Goal: Task Accomplishment & Management: Use online tool/utility

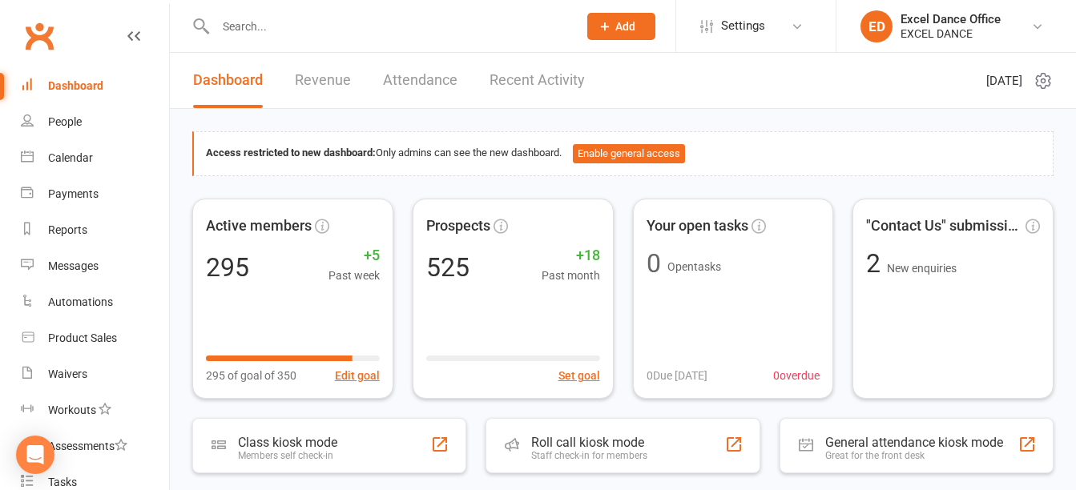
click at [449, 19] on input "text" at bounding box center [389, 26] width 356 height 22
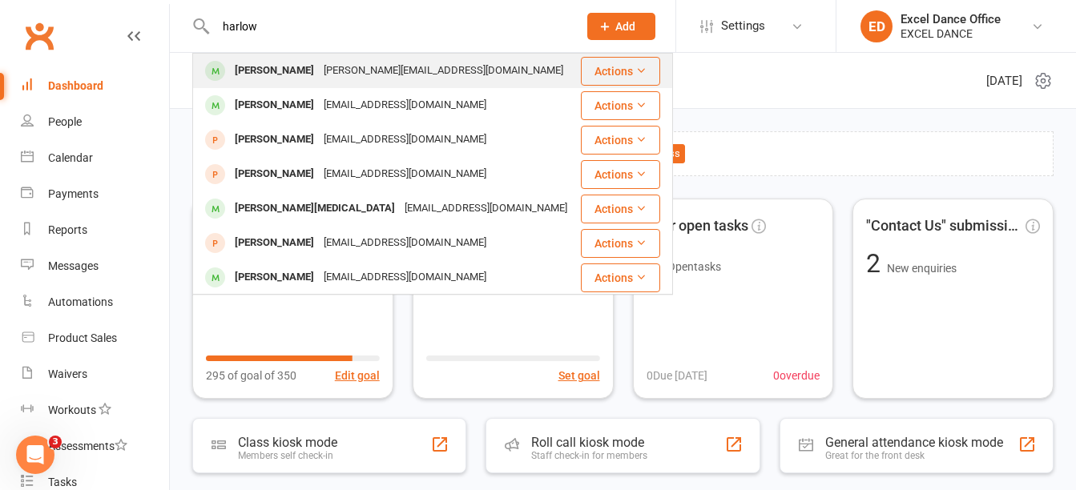
type input "harlow"
click at [411, 72] on div "[PERSON_NAME][EMAIL_ADDRESS][DOMAIN_NAME]" at bounding box center [443, 70] width 249 height 23
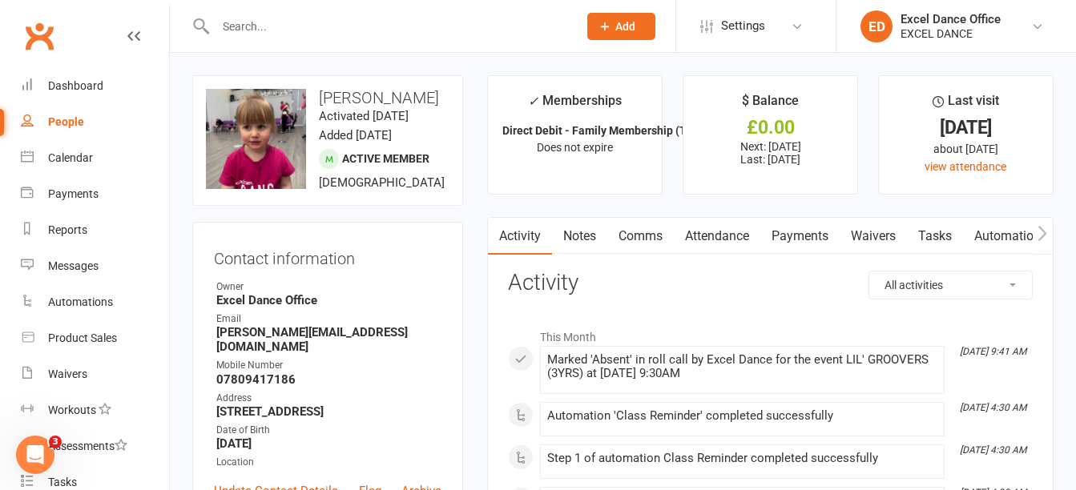
click at [788, 234] on link "Payments" at bounding box center [799, 236] width 79 height 37
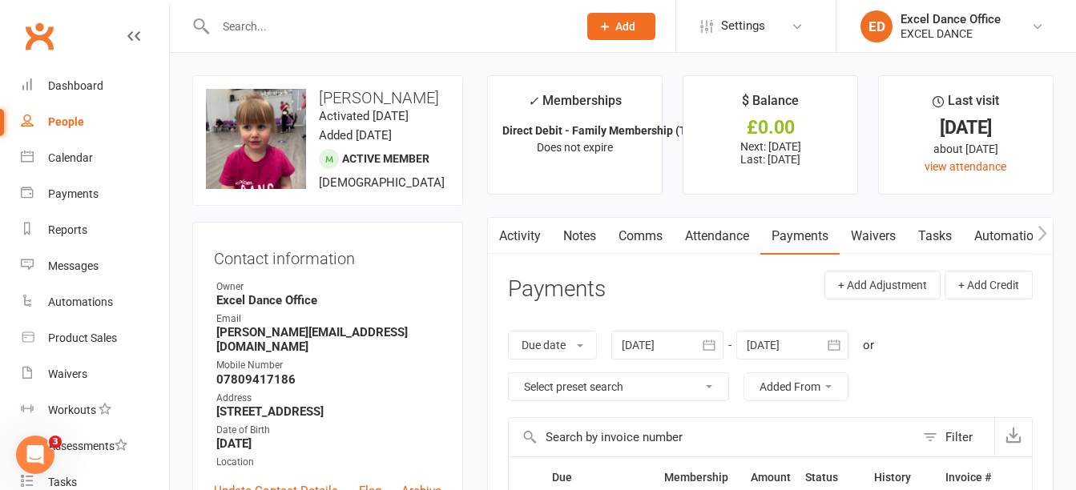
click at [432, 18] on input "text" at bounding box center [389, 26] width 356 height 22
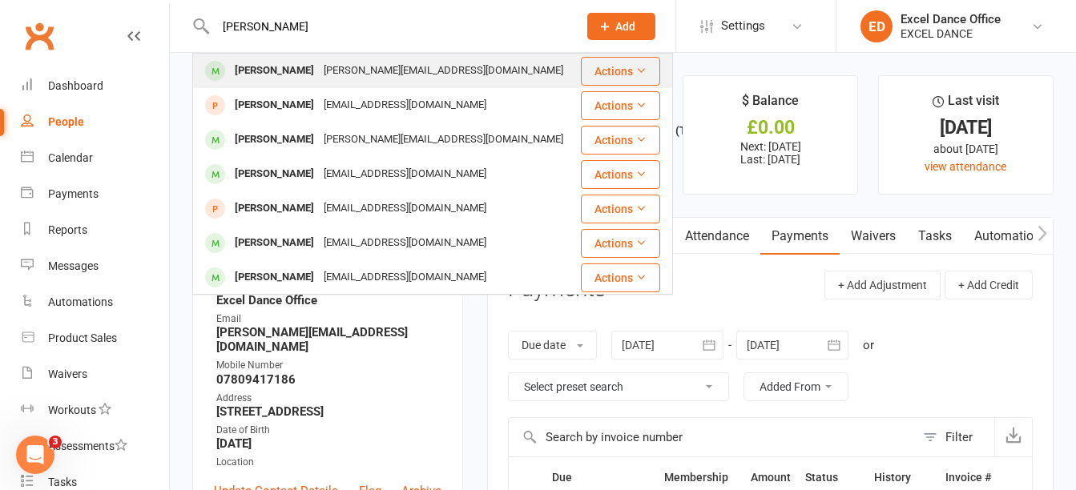
type input "[PERSON_NAME]"
click at [384, 75] on div "[PERSON_NAME][EMAIL_ADDRESS][DOMAIN_NAME]" at bounding box center [443, 70] width 249 height 23
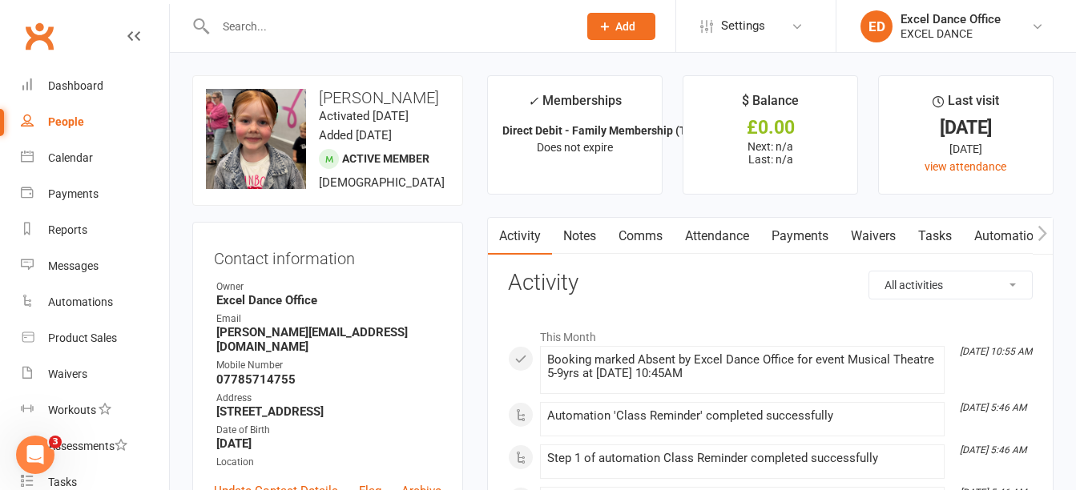
click at [821, 231] on link "Payments" at bounding box center [799, 236] width 79 height 37
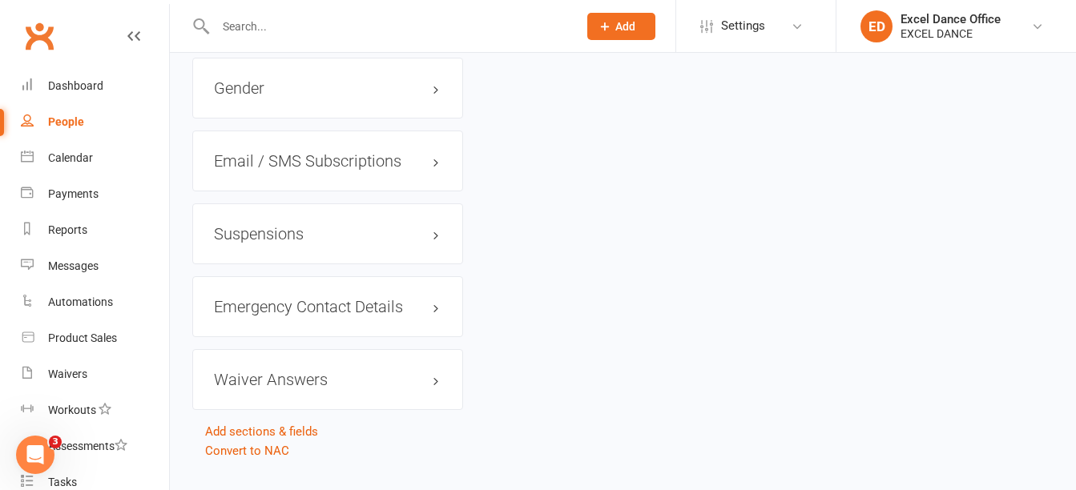
scroll to position [1591, 0]
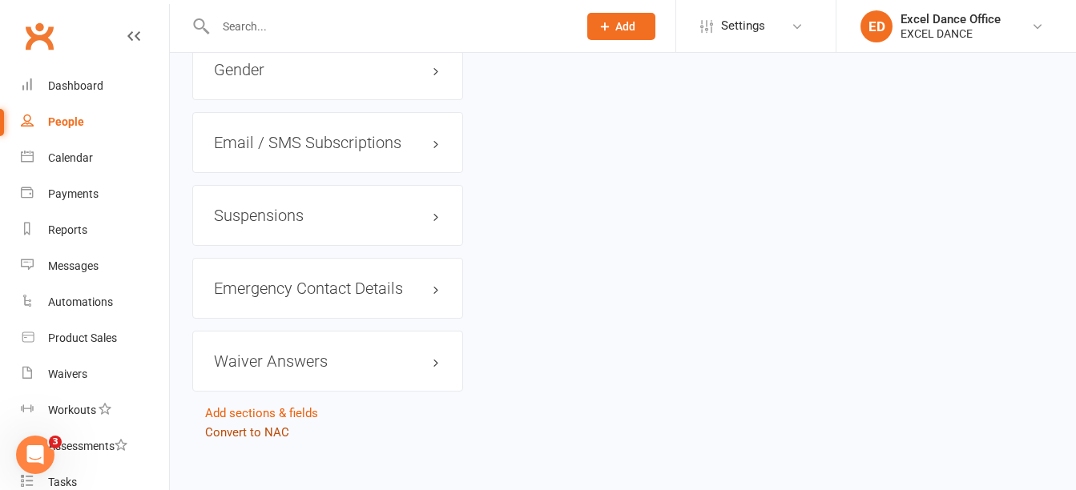
click at [245, 425] on link "Convert to NAC" at bounding box center [247, 432] width 84 height 14
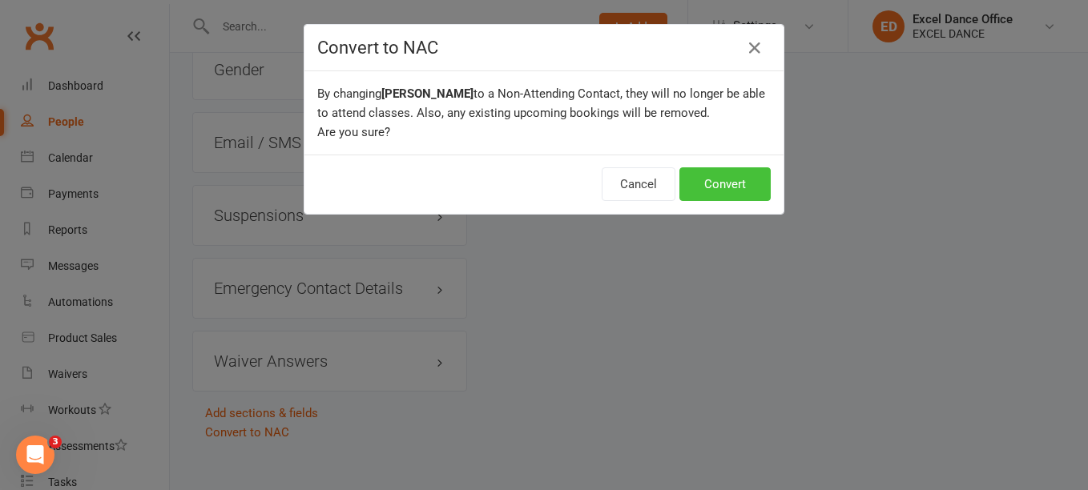
click at [731, 187] on button "Convert" at bounding box center [724, 184] width 91 height 34
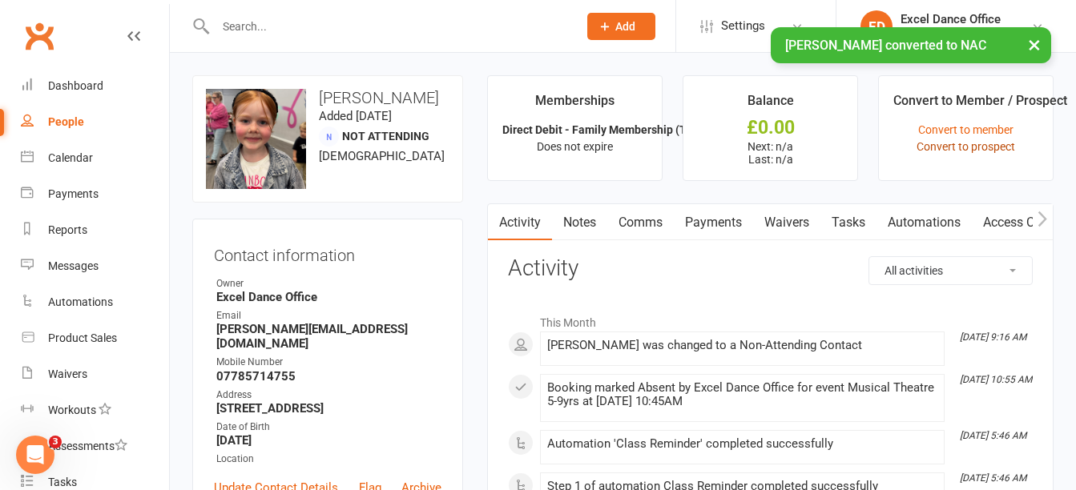
click at [988, 143] on link "Convert to prospect" at bounding box center [966, 146] width 99 height 13
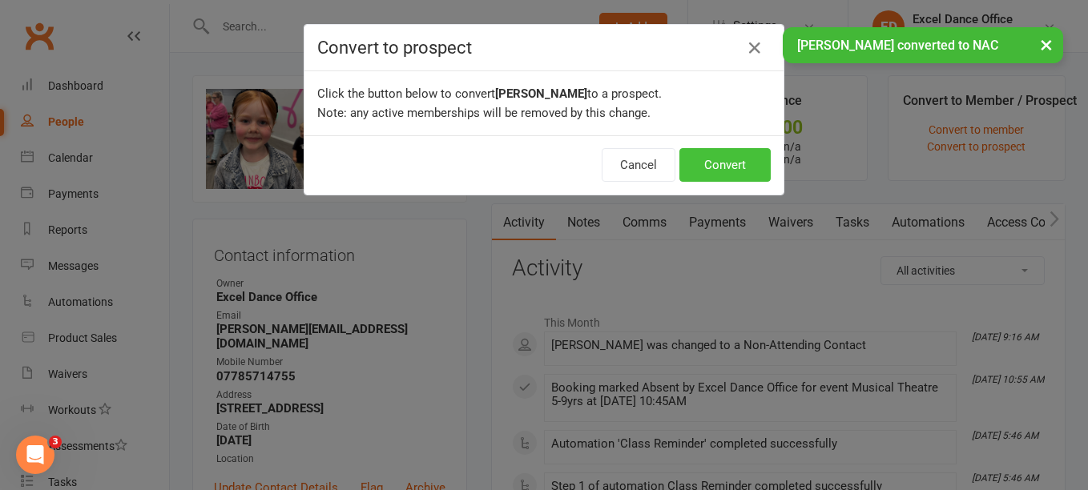
click at [761, 158] on button "Convert" at bounding box center [724, 165] width 91 height 34
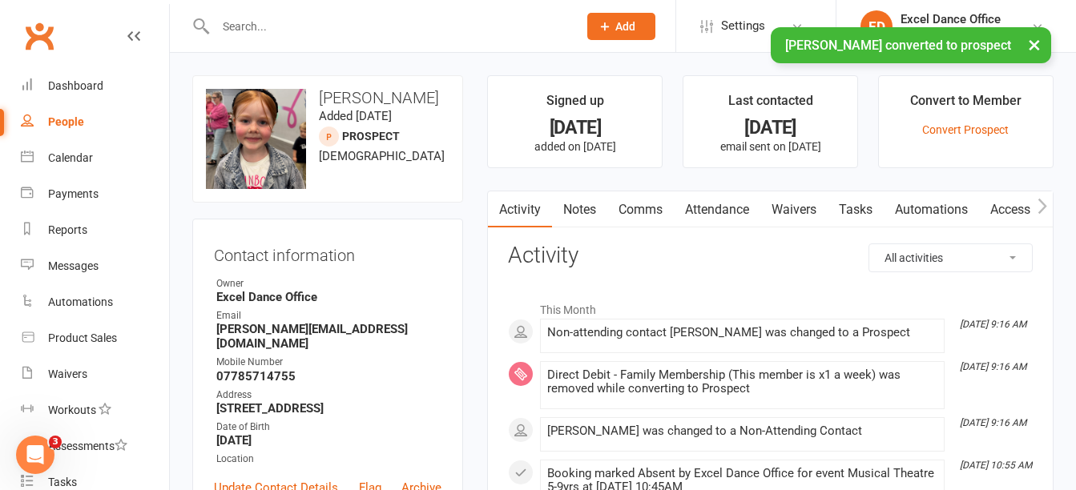
click at [367, 27] on div "× [PERSON_NAME] converted to prospect" at bounding box center [527, 27] width 1055 height 0
click at [327, 24] on input "text" at bounding box center [389, 26] width 356 height 22
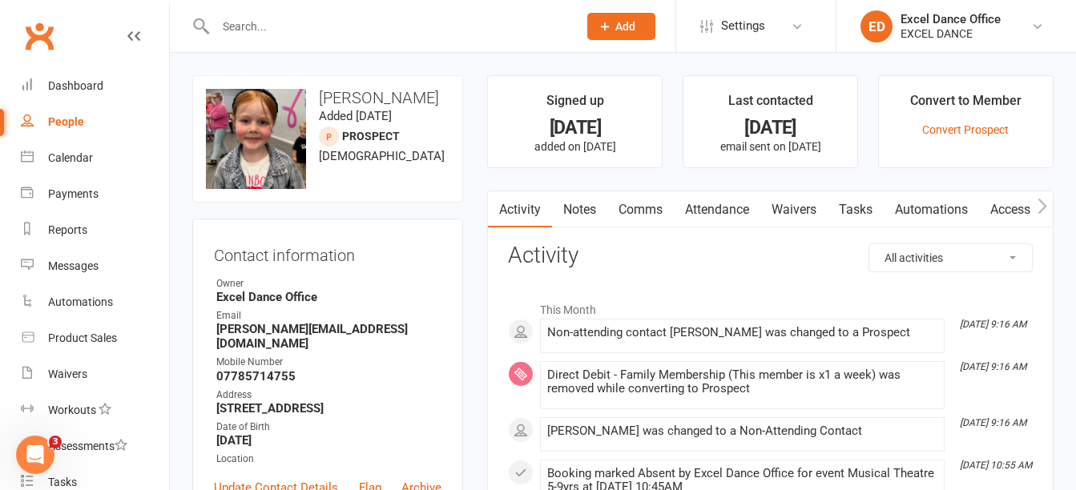
click at [349, 36] on input "text" at bounding box center [389, 26] width 356 height 22
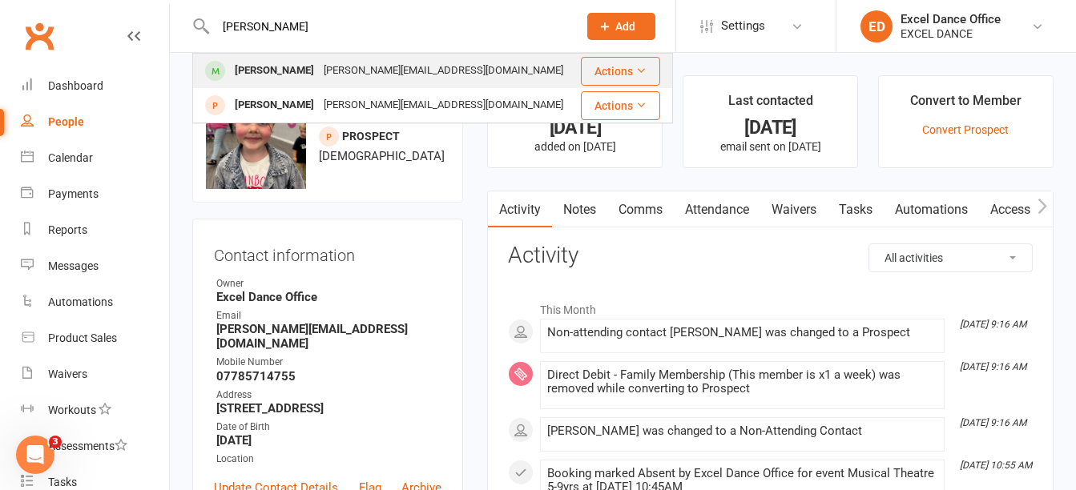
type input "[PERSON_NAME]"
click at [347, 63] on div "[PERSON_NAME][EMAIL_ADDRESS][DOMAIN_NAME]" at bounding box center [443, 70] width 249 height 23
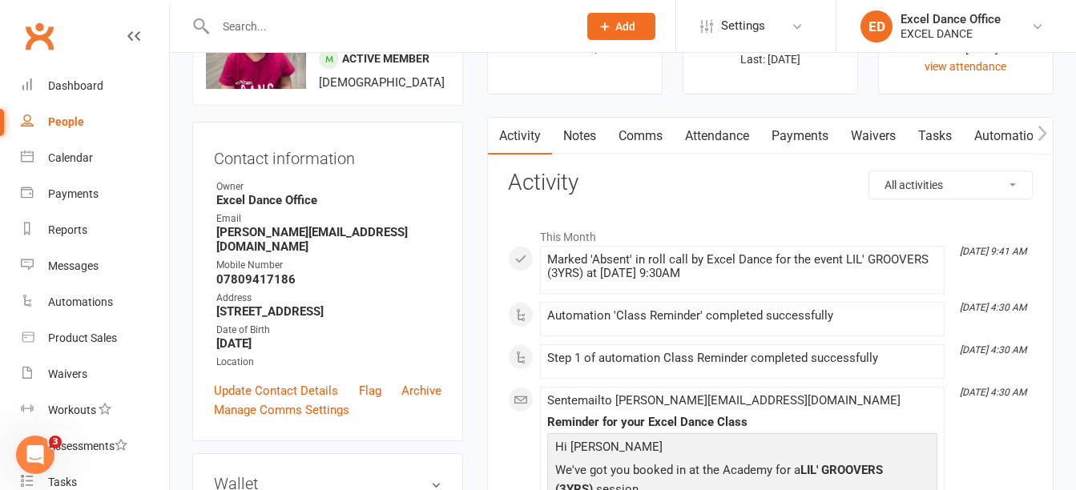
scroll to position [828, 0]
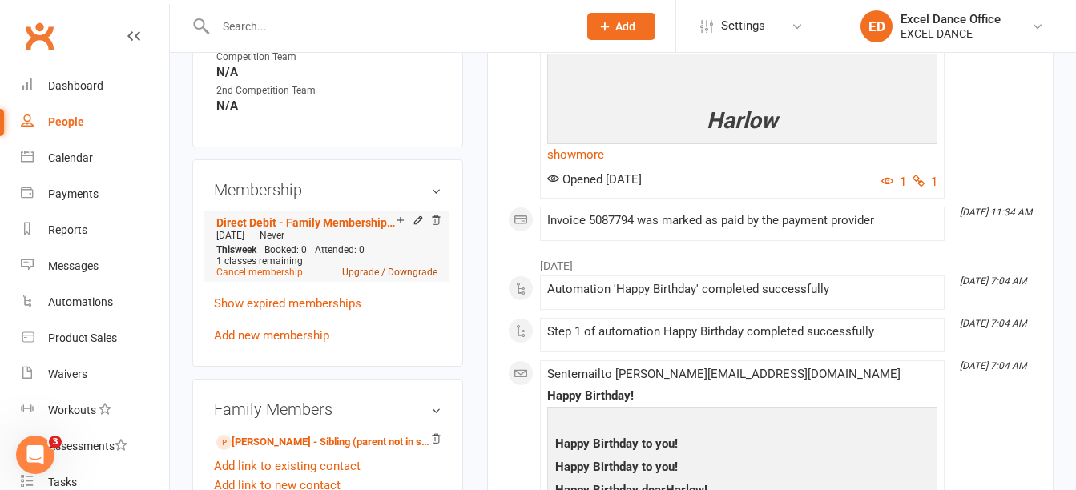
click at [420, 278] on link "Upgrade / Downgrade" at bounding box center [389, 272] width 95 height 11
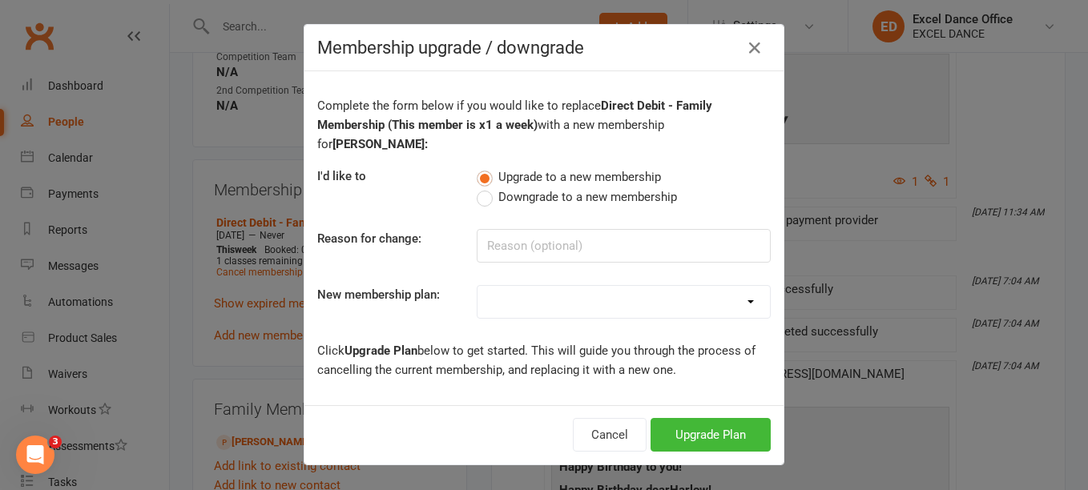
click at [554, 295] on select at bounding box center [624, 302] width 292 height 32
select select "0"
click at [478, 286] on select "DD - (Dance Tots) £32 monthly DD - (x1 a week) £37 monthly DD - (x2 a week) £57…" at bounding box center [624, 302] width 292 height 32
click at [712, 425] on button "Upgrade Plan" at bounding box center [711, 435] width 120 height 34
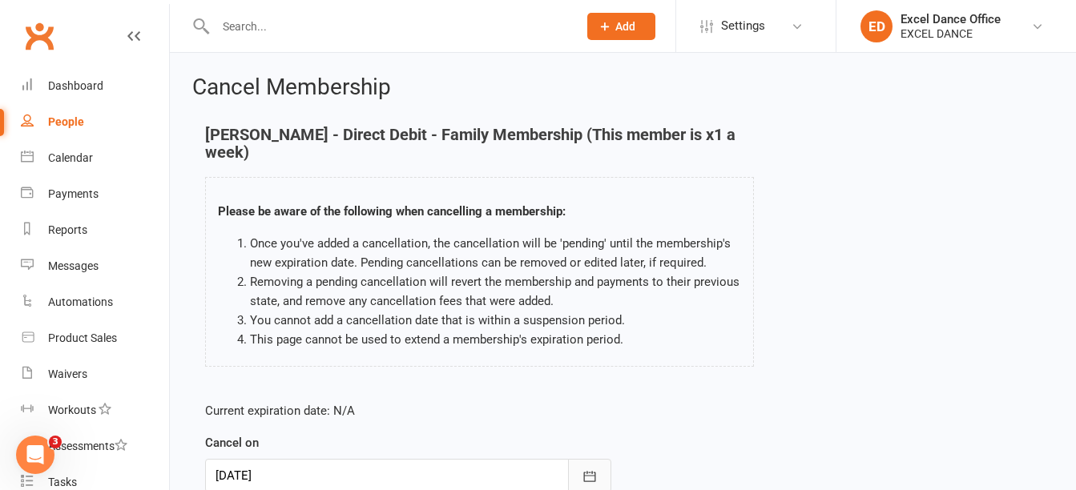
click at [583, 475] on icon "button" at bounding box center [590, 477] width 16 height 16
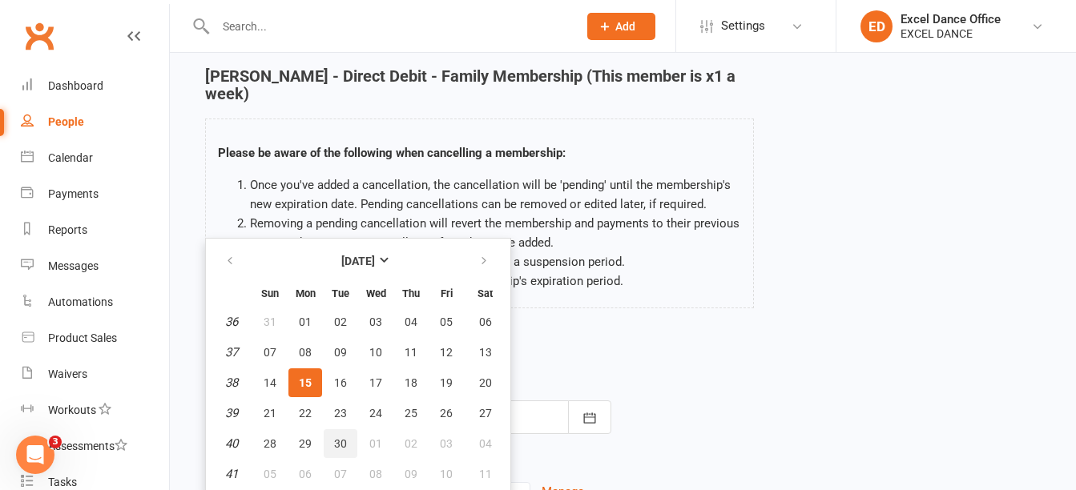
click at [340, 437] on span "30" at bounding box center [340, 443] width 13 height 13
type input "[DATE]"
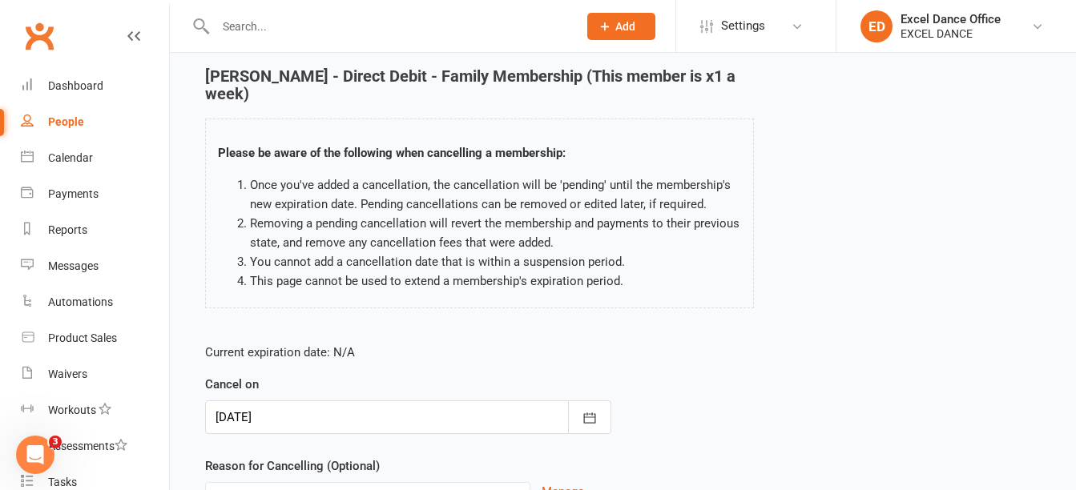
scroll to position [220, 0]
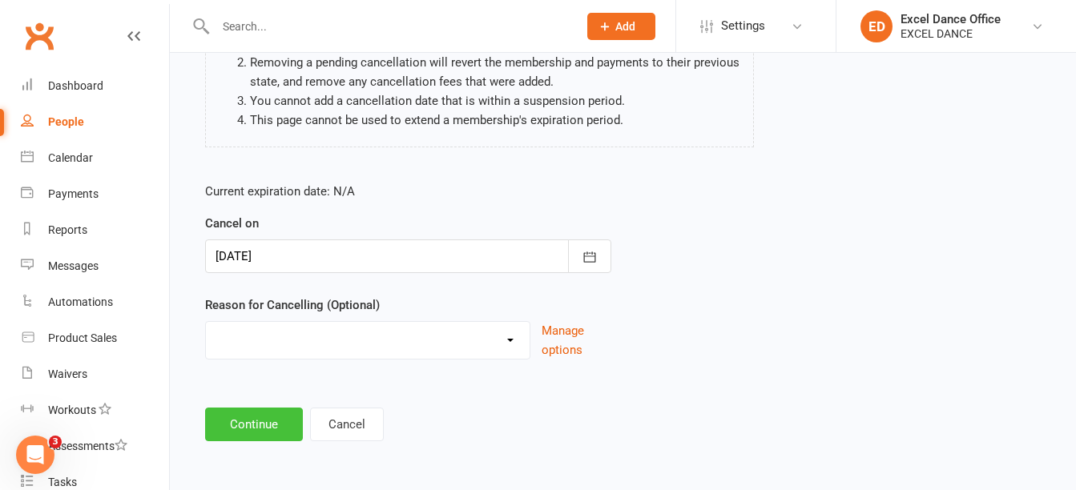
click at [244, 428] on button "Continue" at bounding box center [254, 425] width 98 height 34
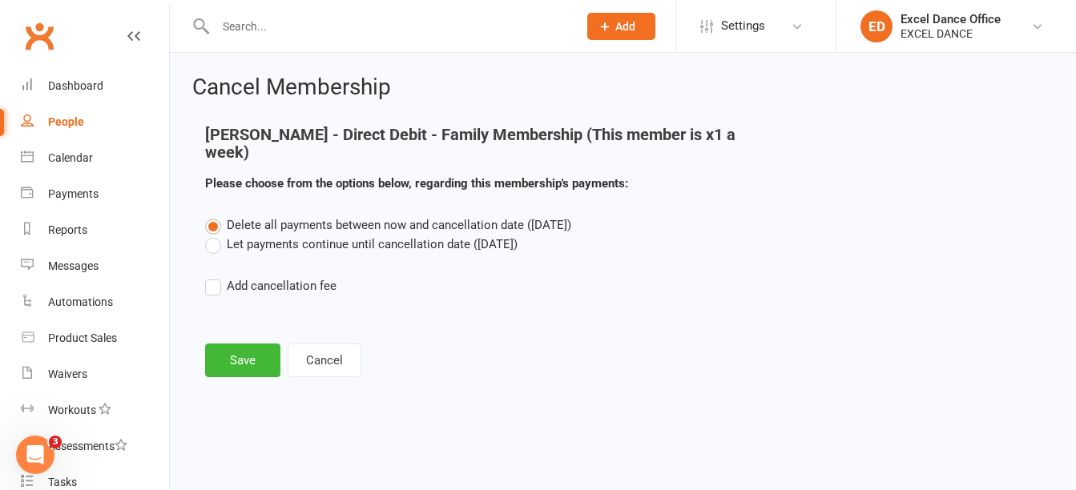
scroll to position [0, 0]
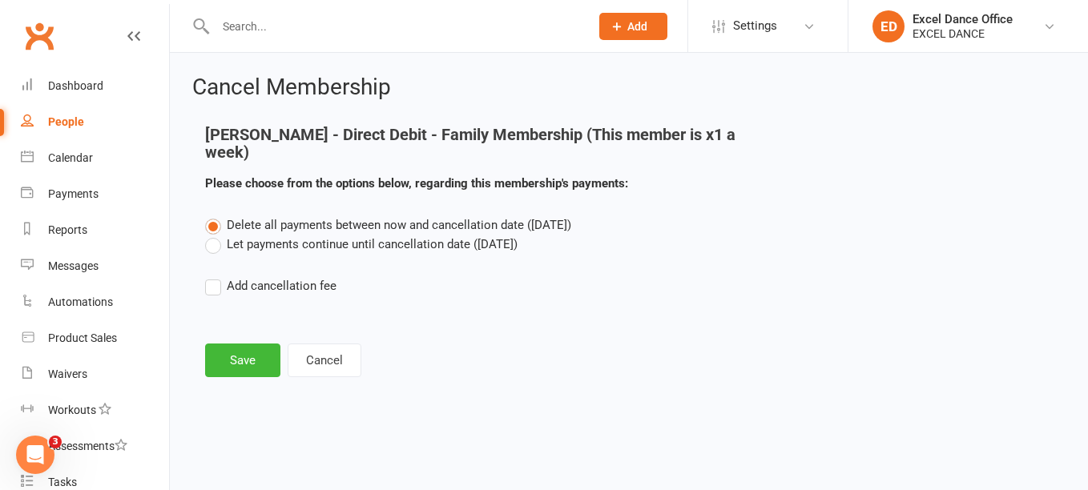
click at [211, 241] on label "Let payments continue until cancellation date ([DATE])" at bounding box center [361, 244] width 312 height 19
click at [211, 235] on input "Let payments continue until cancellation date ([DATE])" at bounding box center [210, 235] width 10 height 0
click at [253, 354] on button "Save" at bounding box center [242, 361] width 75 height 34
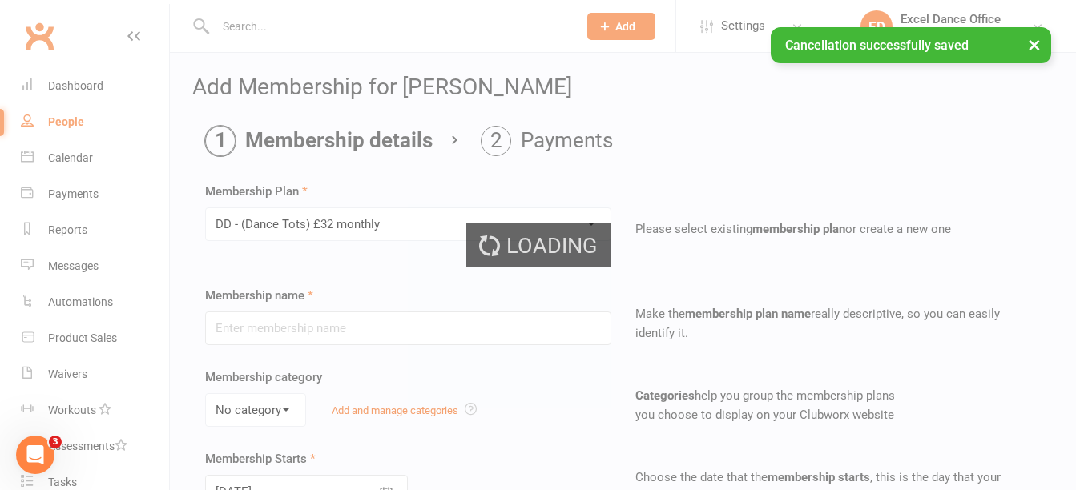
type input "DD - (Dance Tots) £32 monthly"
select select "1"
type input "0"
type input "1"
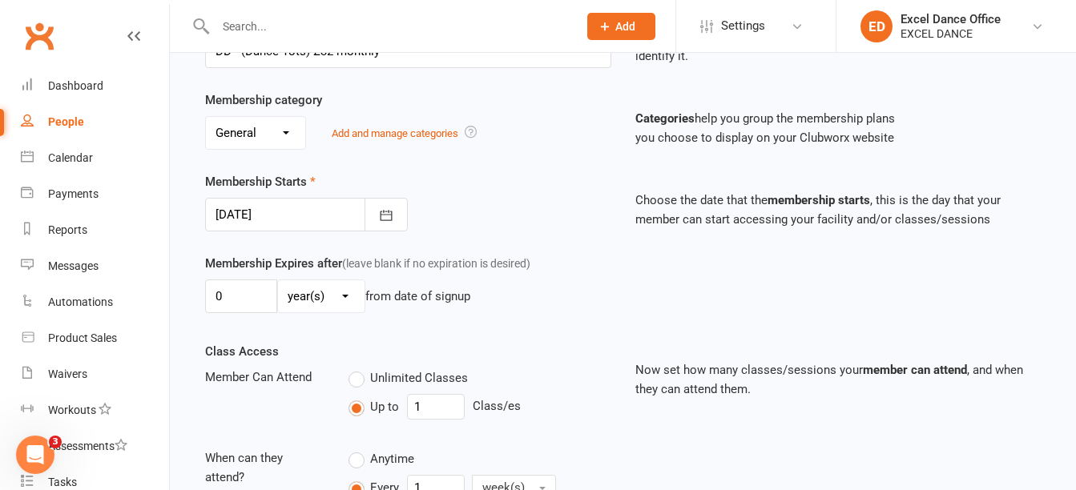
scroll to position [274, 0]
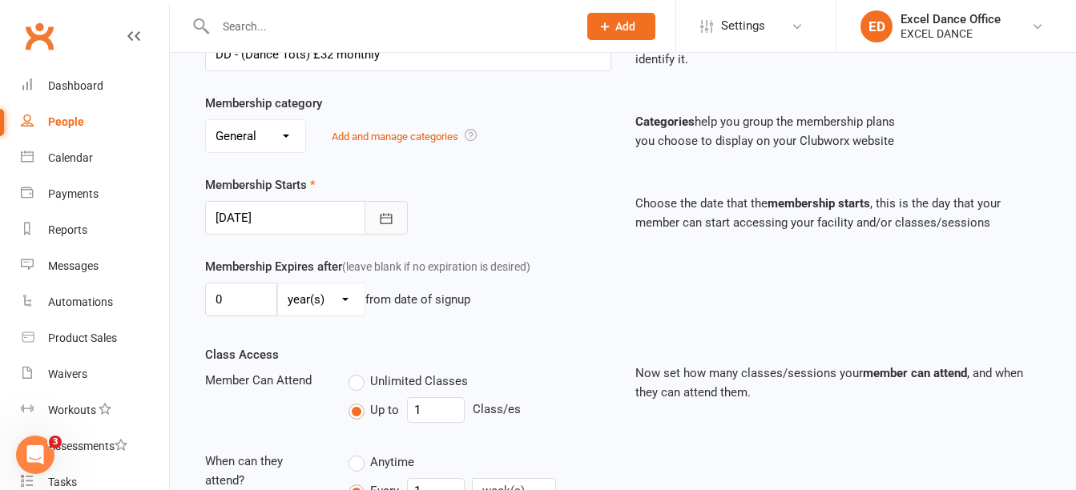
click at [405, 214] on button "button" at bounding box center [386, 218] width 43 height 34
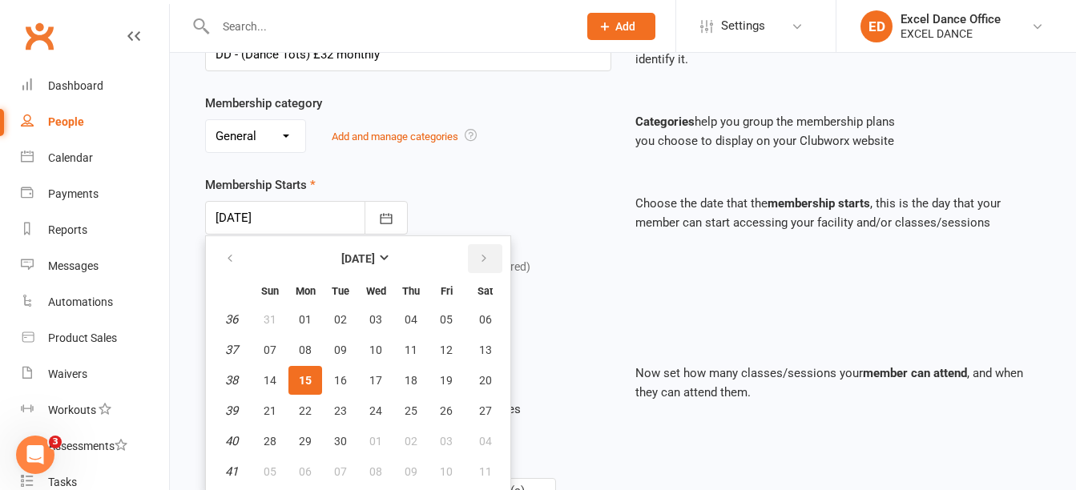
click at [482, 249] on button "button" at bounding box center [485, 258] width 34 height 29
click at [373, 313] on span "01" at bounding box center [375, 319] width 13 height 13
type input "[DATE]"
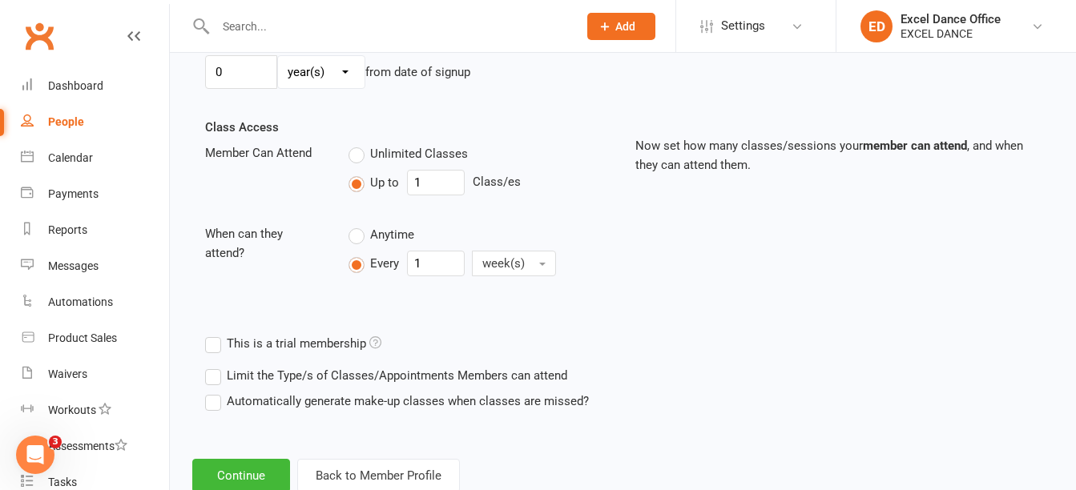
scroll to position [550, 0]
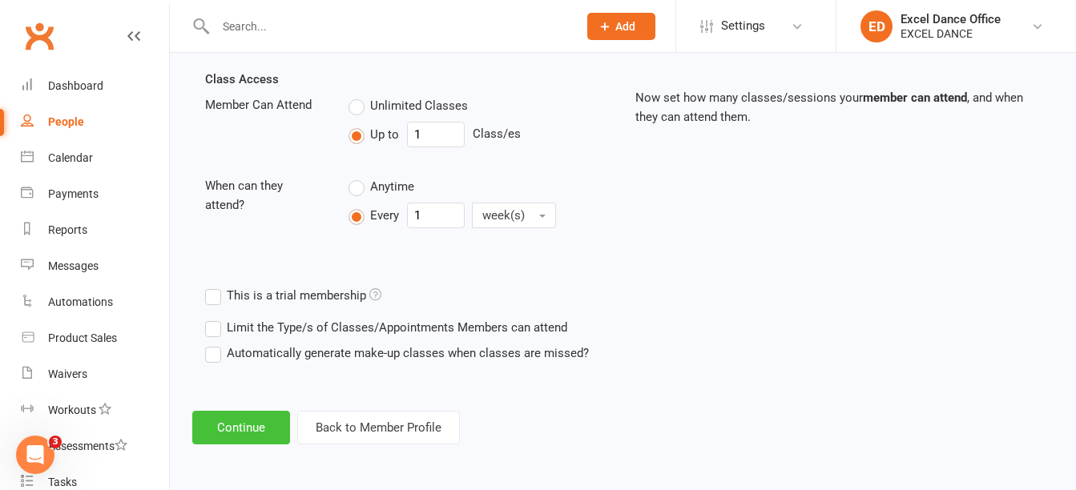
click at [272, 415] on button "Continue" at bounding box center [241, 428] width 98 height 34
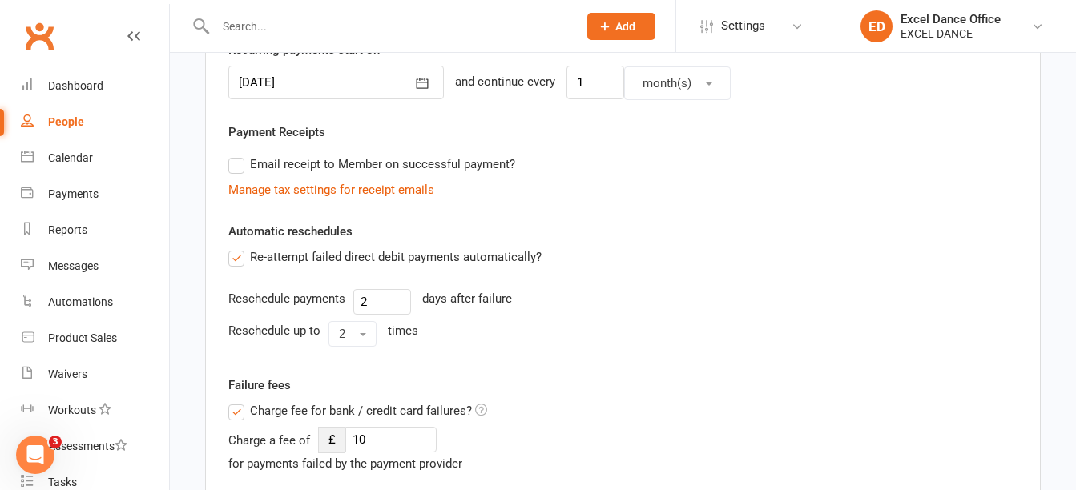
scroll to position [951, 0]
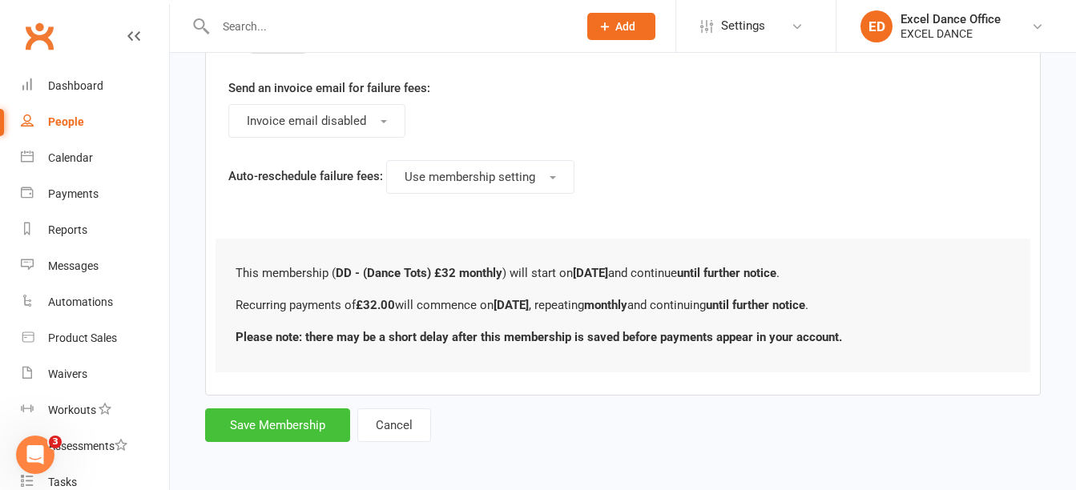
click at [314, 413] on button "Save Membership" at bounding box center [277, 426] width 145 height 34
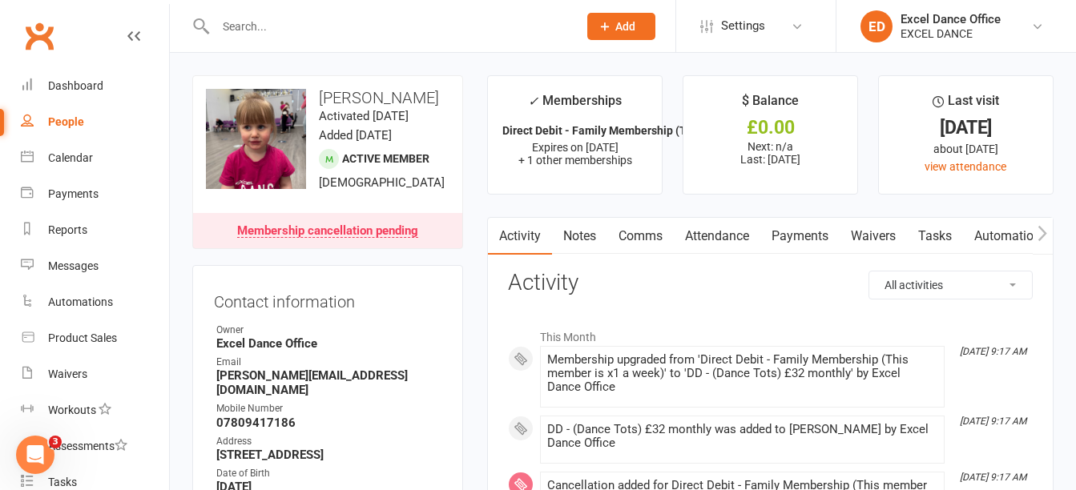
click at [788, 236] on link "Payments" at bounding box center [799, 236] width 79 height 37
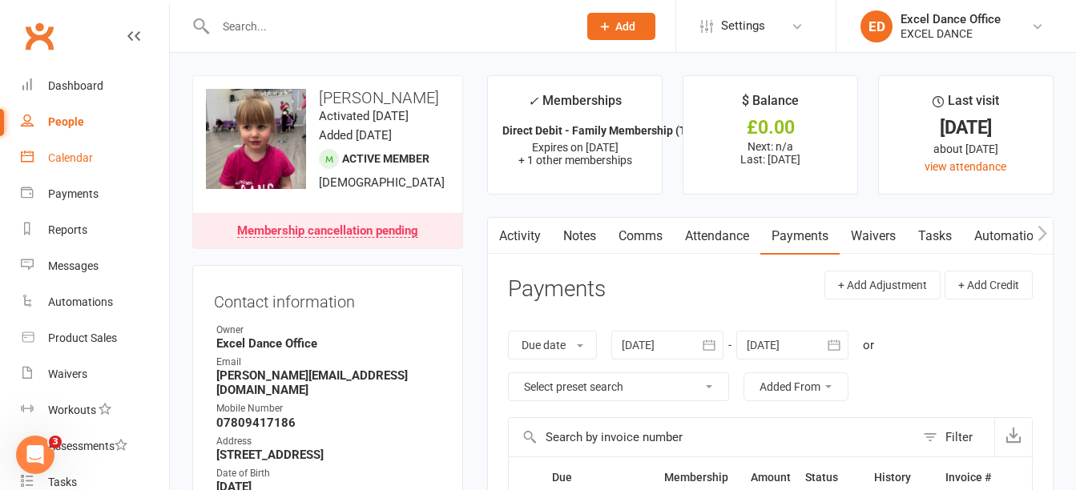
click at [75, 157] on div "Calendar" at bounding box center [70, 157] width 45 height 13
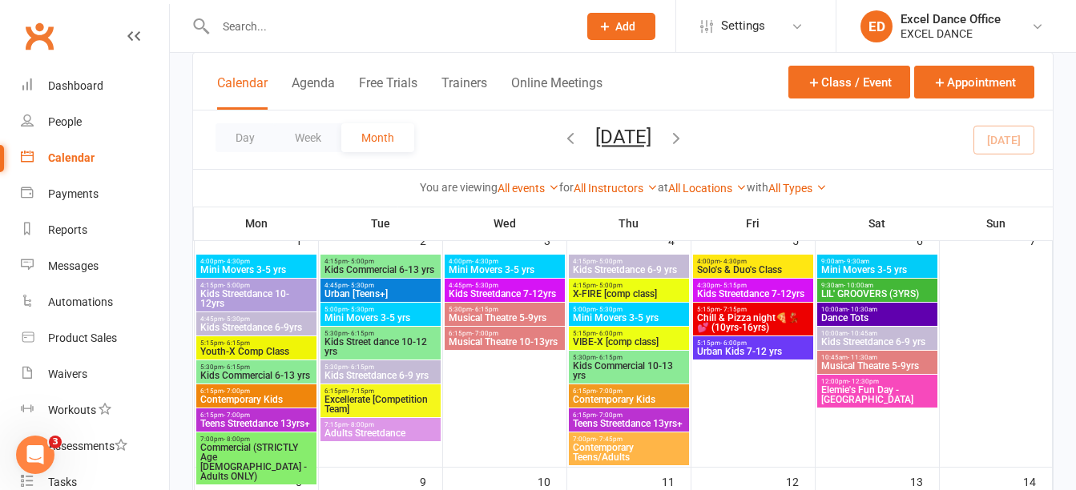
scroll to position [111, 0]
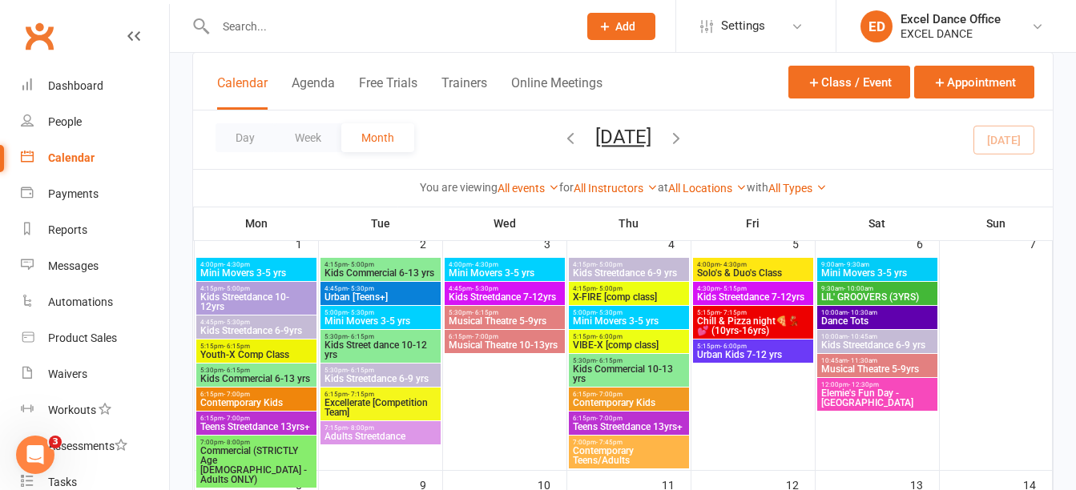
click at [373, 22] on input "text" at bounding box center [389, 26] width 356 height 22
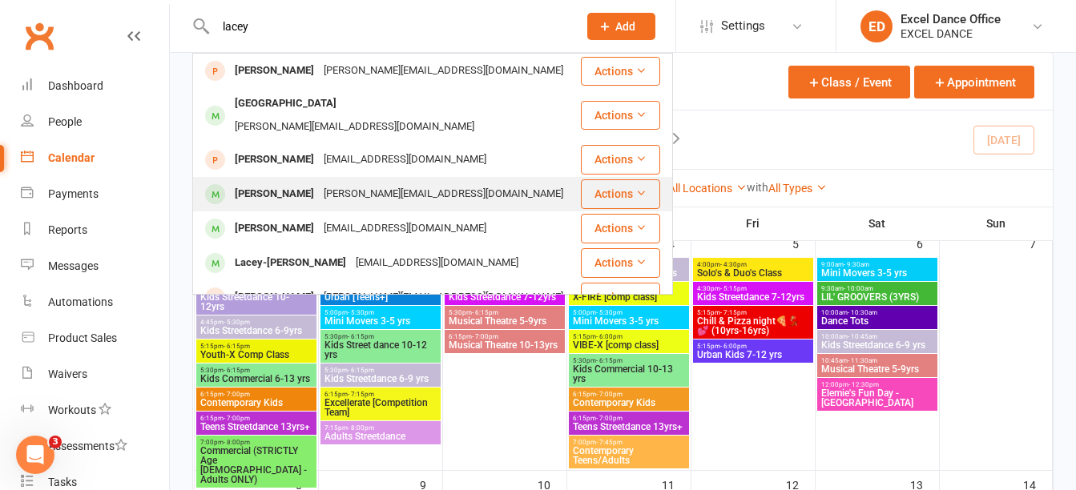
type input "lacey"
click at [349, 183] on div "[PERSON_NAME][EMAIL_ADDRESS][DOMAIN_NAME]" at bounding box center [443, 194] width 249 height 23
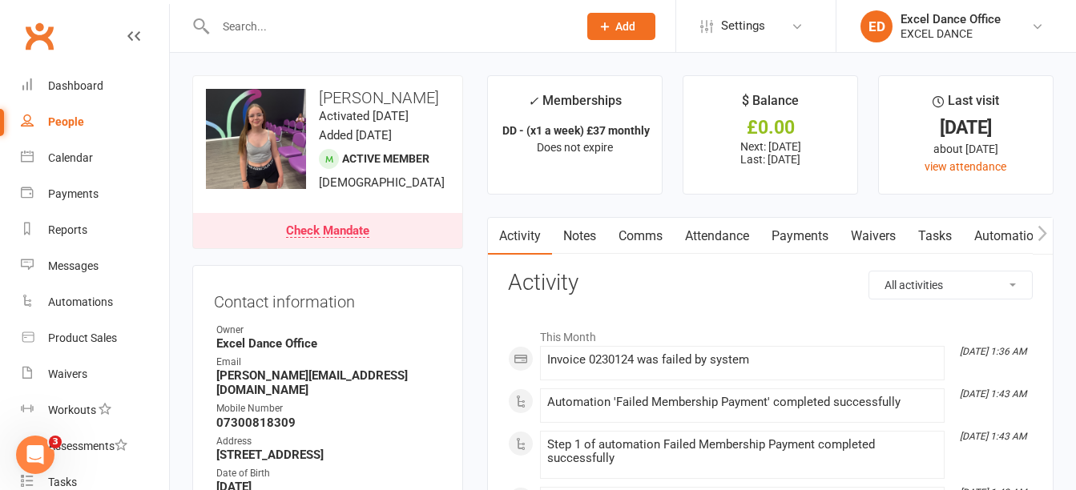
click at [486, 18] on input "text" at bounding box center [389, 26] width 356 height 22
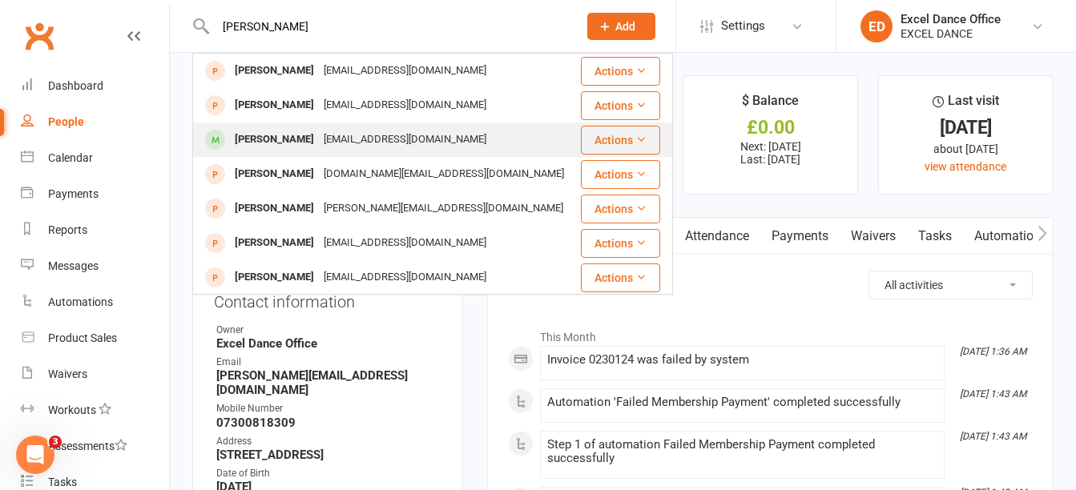
type input "[PERSON_NAME]"
click at [378, 147] on div "[EMAIL_ADDRESS][DOMAIN_NAME]" at bounding box center [405, 139] width 172 height 23
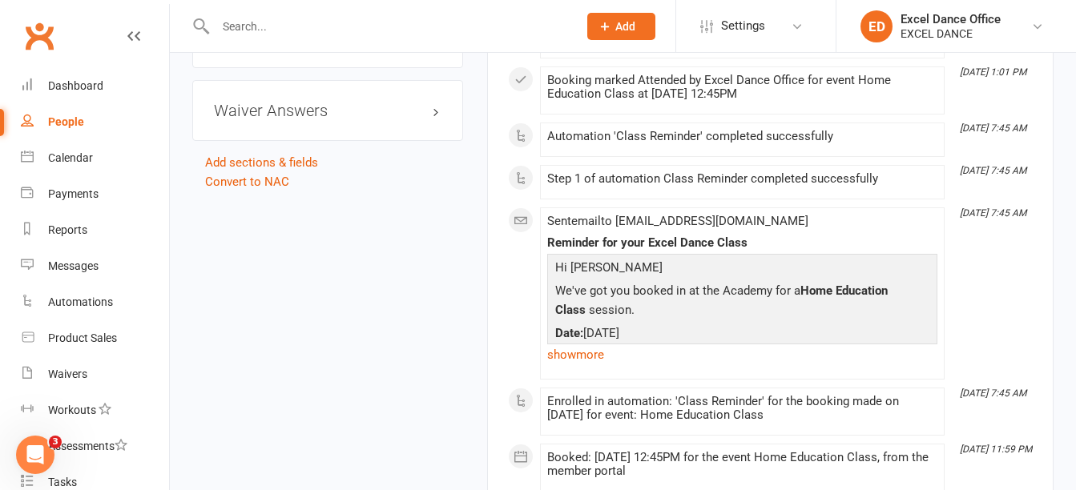
scroll to position [1992, 0]
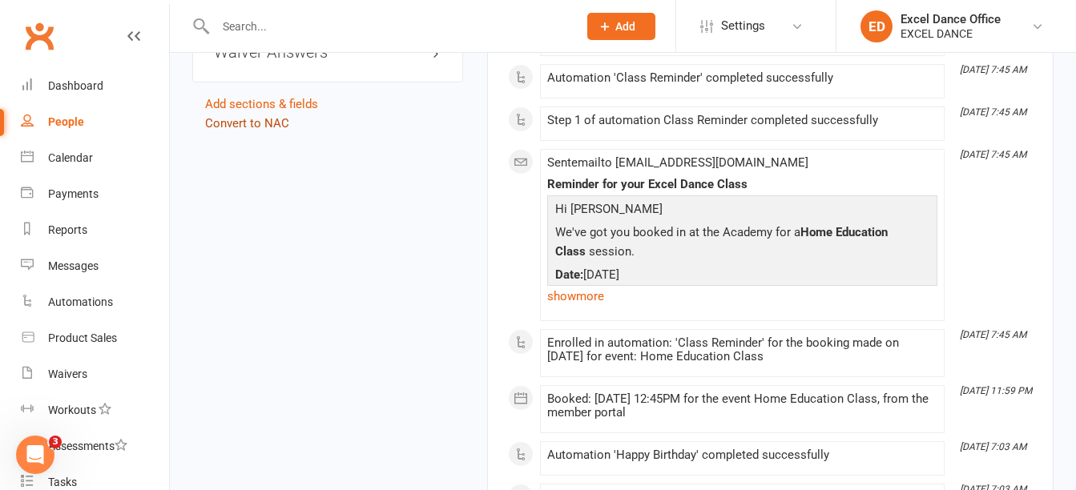
click at [262, 131] on link "Convert to NAC" at bounding box center [247, 123] width 84 height 14
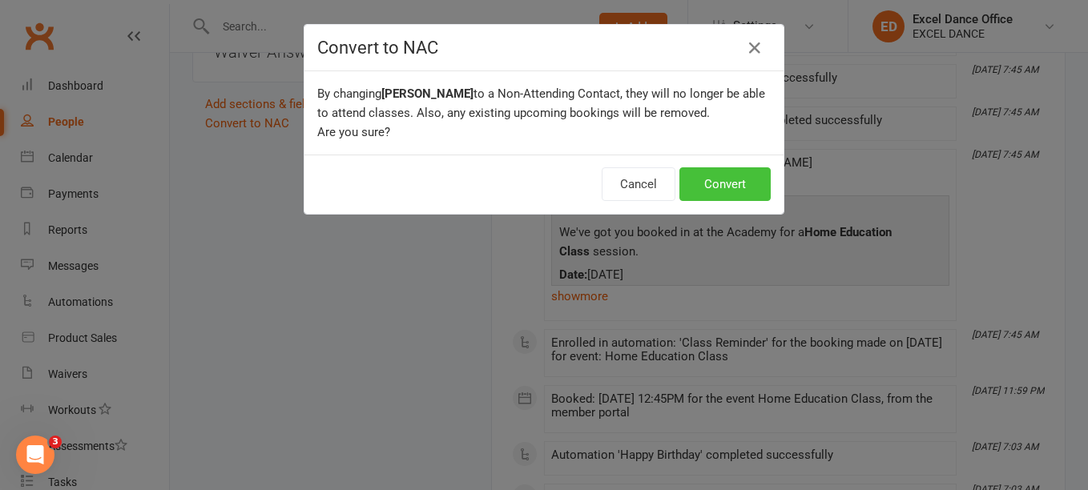
click at [718, 172] on button "Convert" at bounding box center [724, 184] width 91 height 34
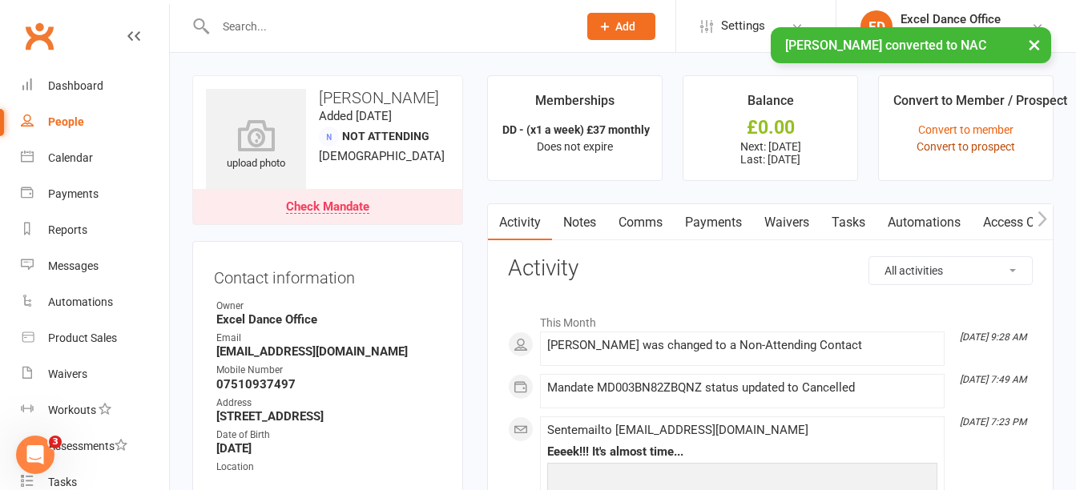
click at [941, 149] on link "Convert to prospect" at bounding box center [966, 146] width 99 height 13
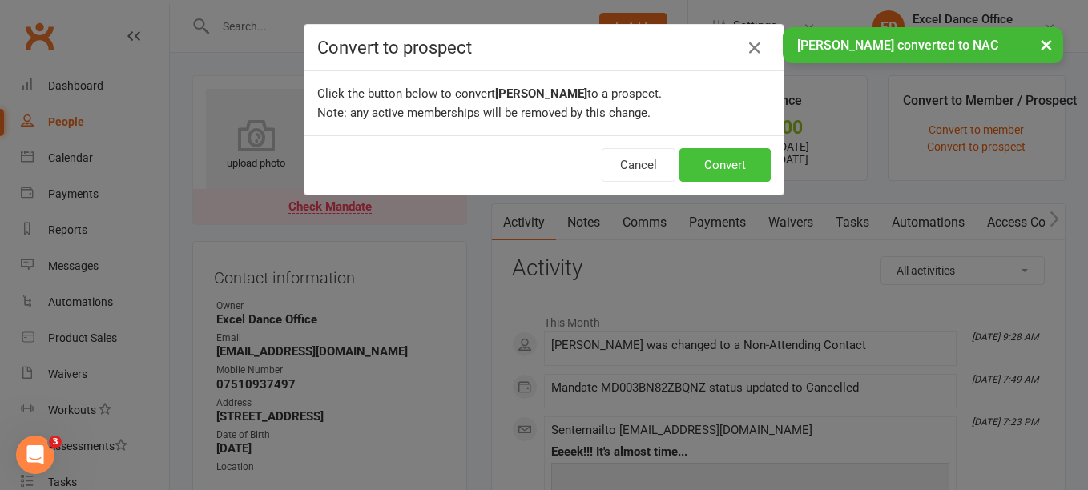
click at [738, 160] on button "Convert" at bounding box center [724, 165] width 91 height 34
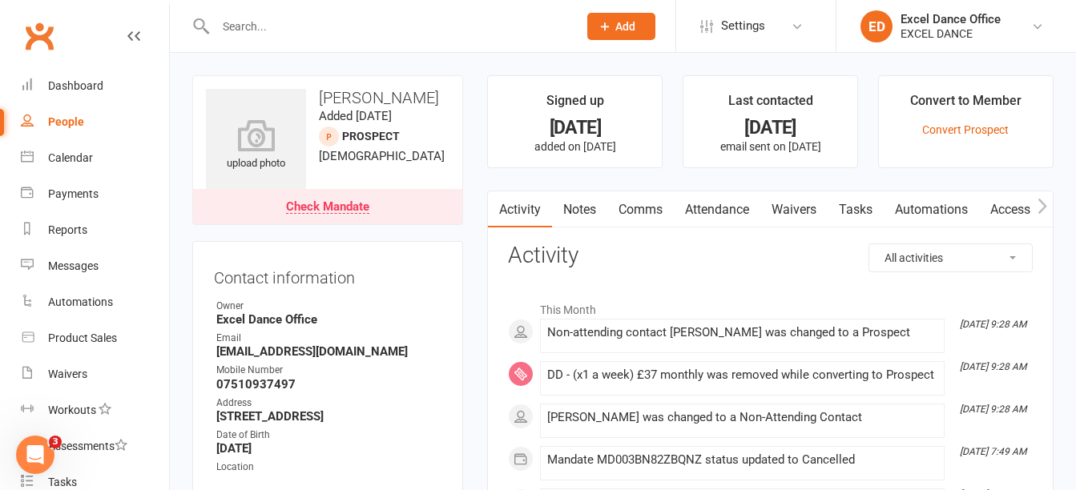
click at [329, 24] on input "text" at bounding box center [389, 26] width 356 height 22
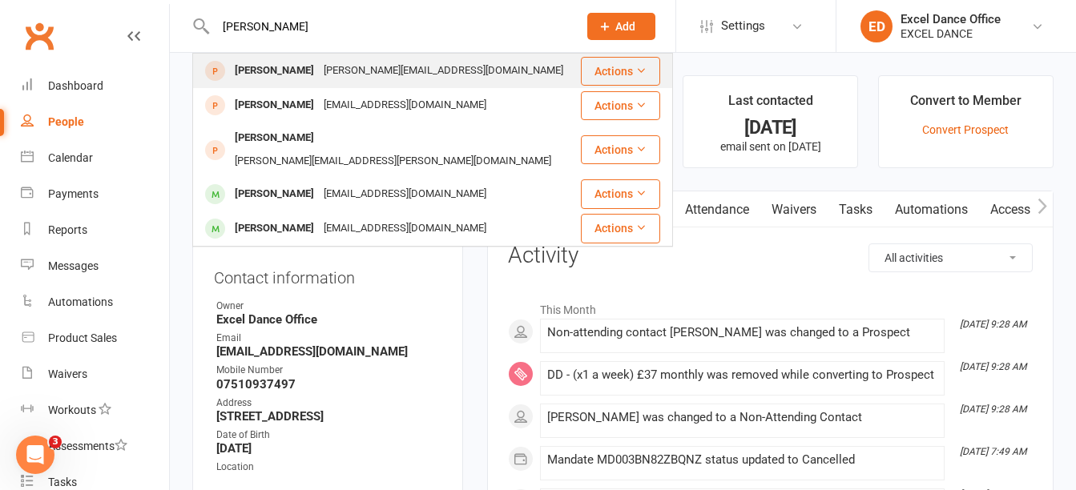
type input "[PERSON_NAME]"
click at [333, 79] on div "[PERSON_NAME][EMAIL_ADDRESS][DOMAIN_NAME]" at bounding box center [443, 70] width 249 height 23
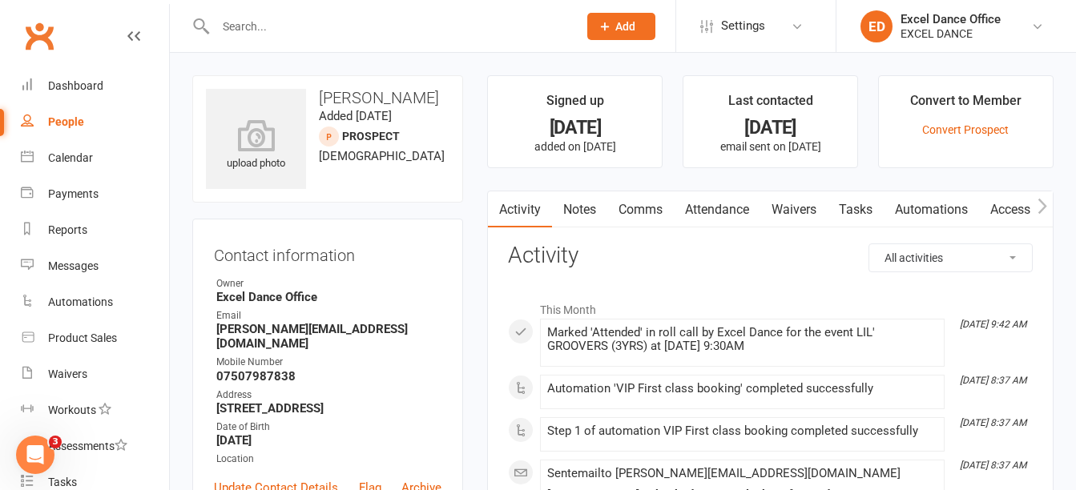
click at [320, 32] on input "text" at bounding box center [389, 26] width 356 height 22
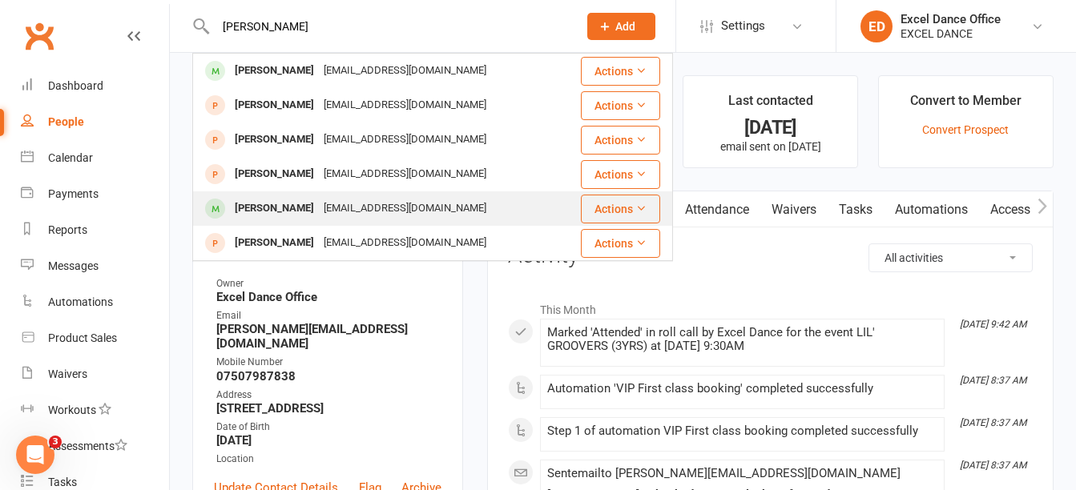
type input "[PERSON_NAME]"
click at [384, 204] on div "[EMAIL_ADDRESS][DOMAIN_NAME]" at bounding box center [405, 208] width 172 height 23
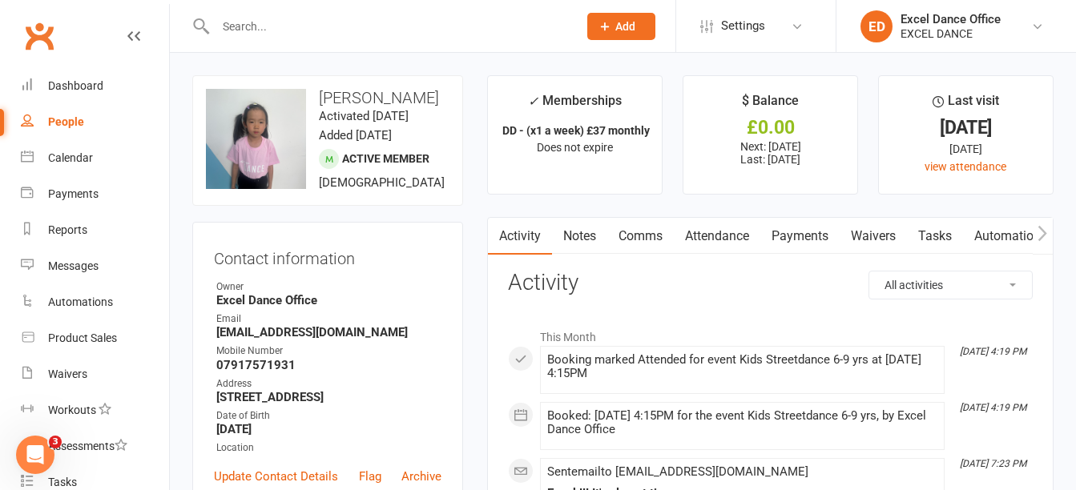
click at [286, 18] on input "text" at bounding box center [389, 26] width 356 height 22
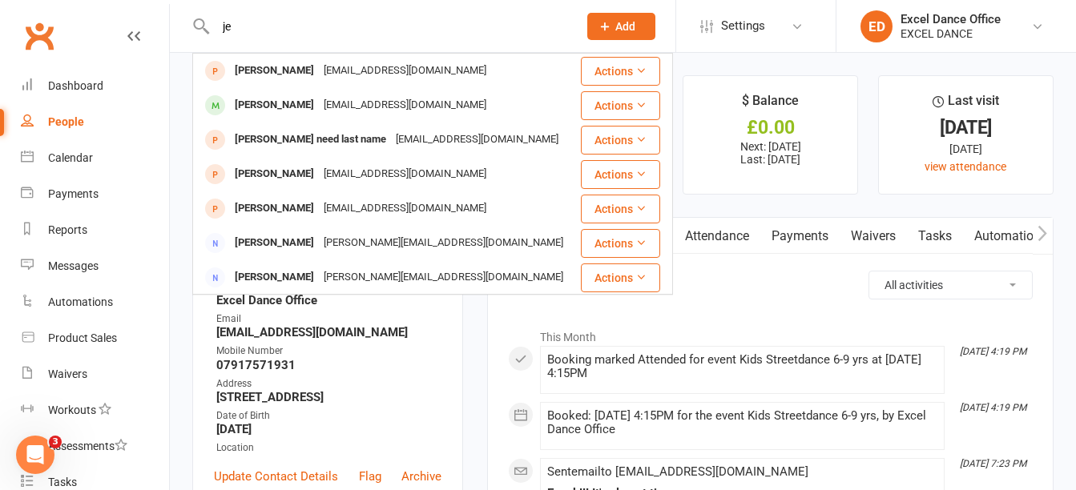
type input "j"
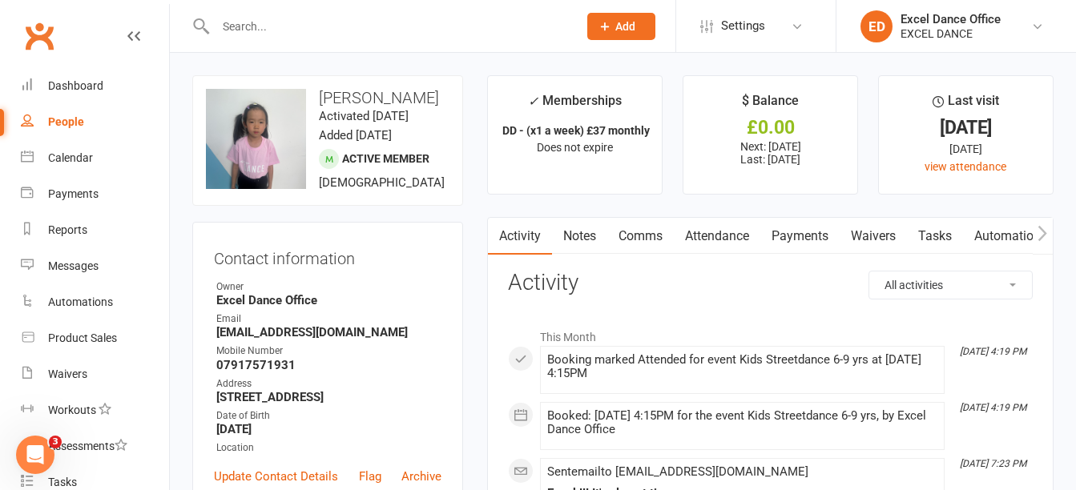
paste input "[PHONE_NUMBER]"
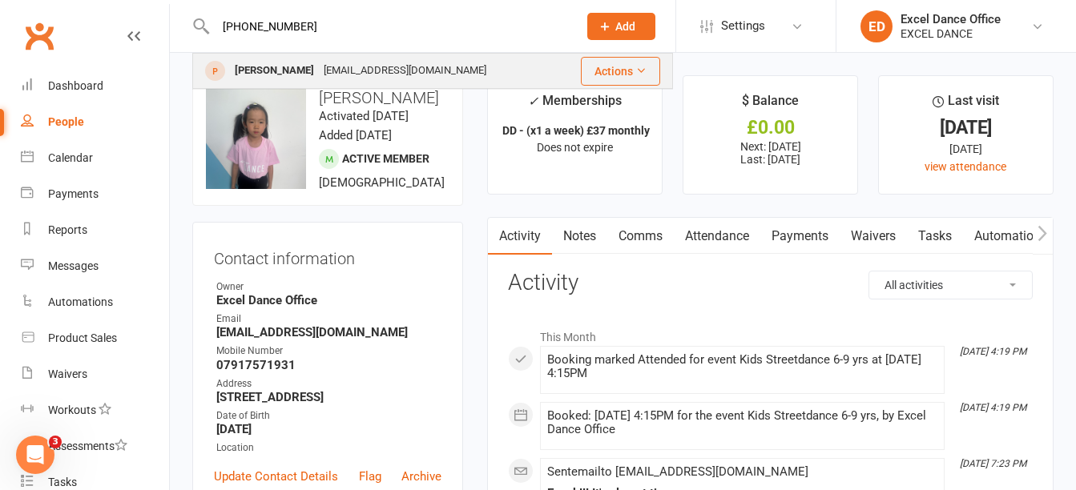
type input "[PHONE_NUMBER]"
click at [287, 64] on div "[PERSON_NAME]" at bounding box center [274, 70] width 89 height 23
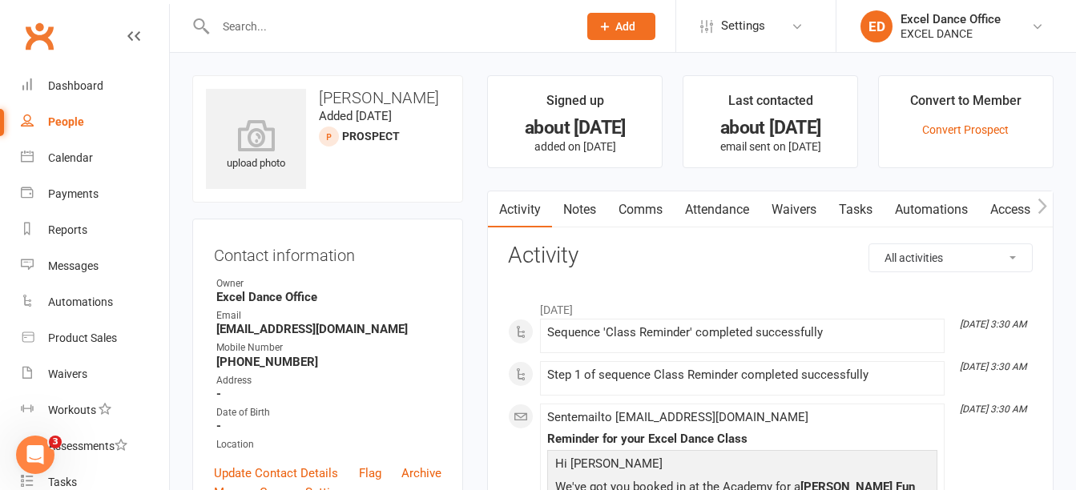
click at [302, 32] on input "text" at bounding box center [389, 26] width 356 height 22
paste input "[EMAIL_ADDRESS][DOMAIN_NAME]"
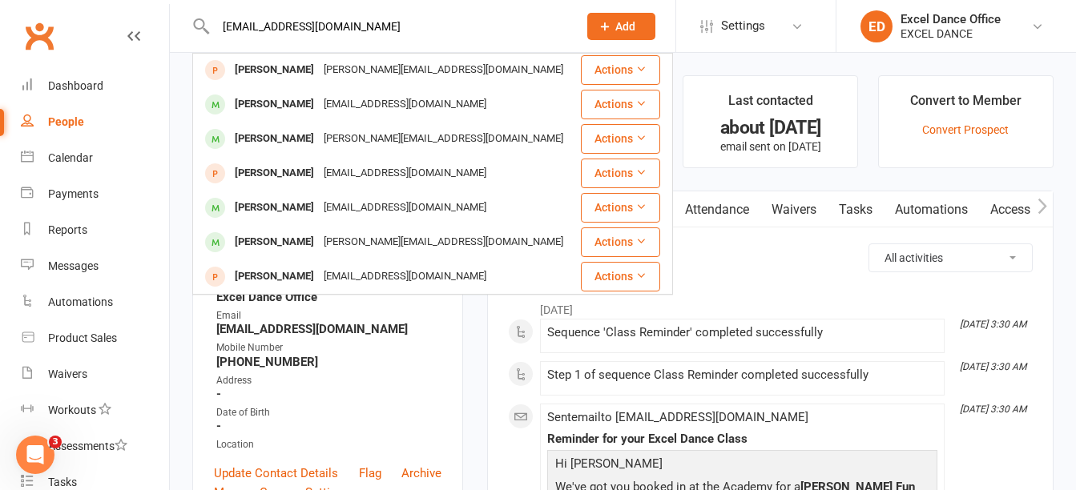
scroll to position [449, 0]
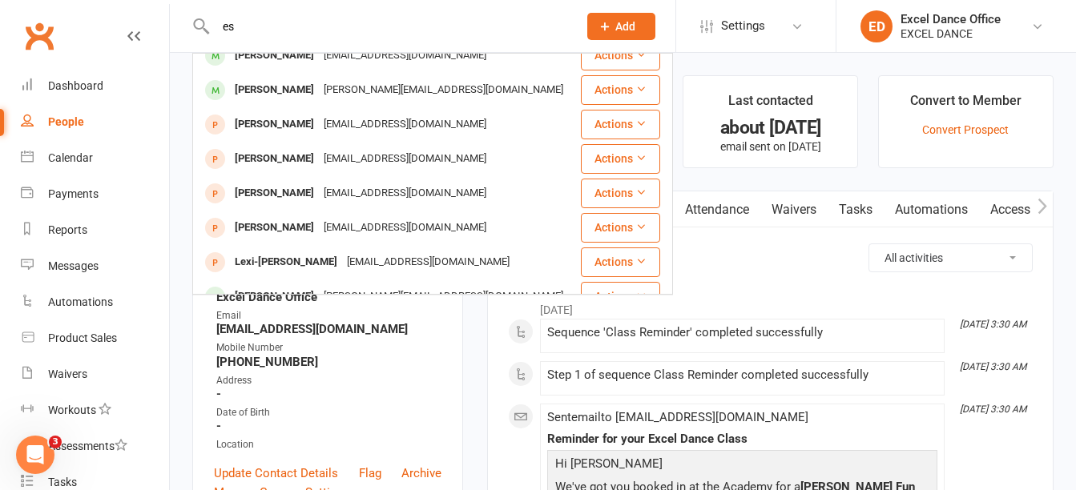
type input "e"
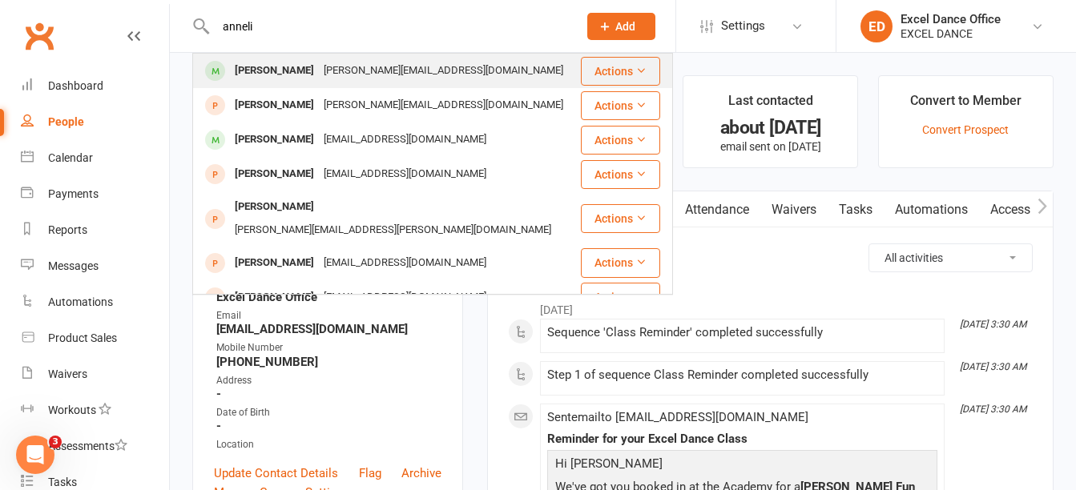
type input "anneli"
click at [281, 83] on div "[PERSON_NAME]" at bounding box center [274, 70] width 89 height 23
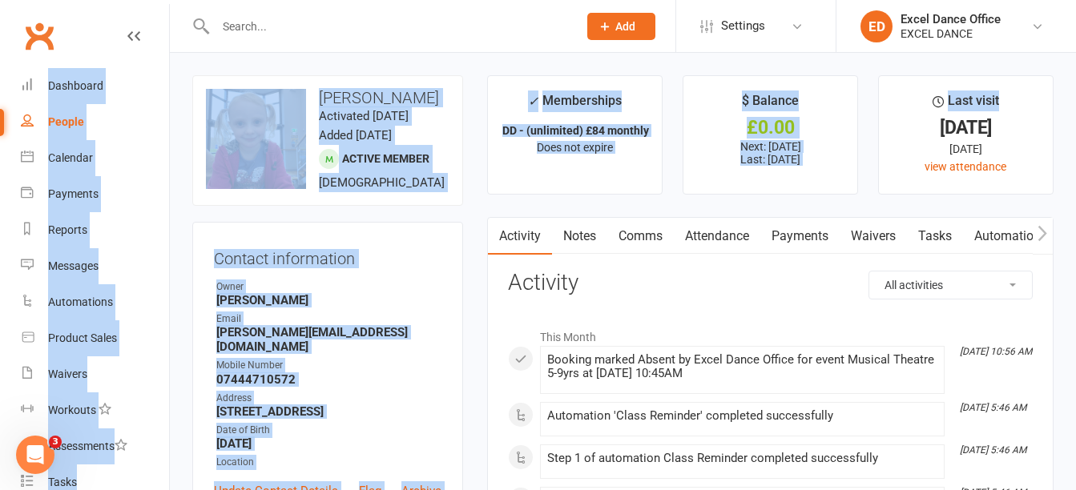
drag, startPoint x: 1065, startPoint y: 43, endPoint x: 1079, endPoint y: 79, distance: 38.1
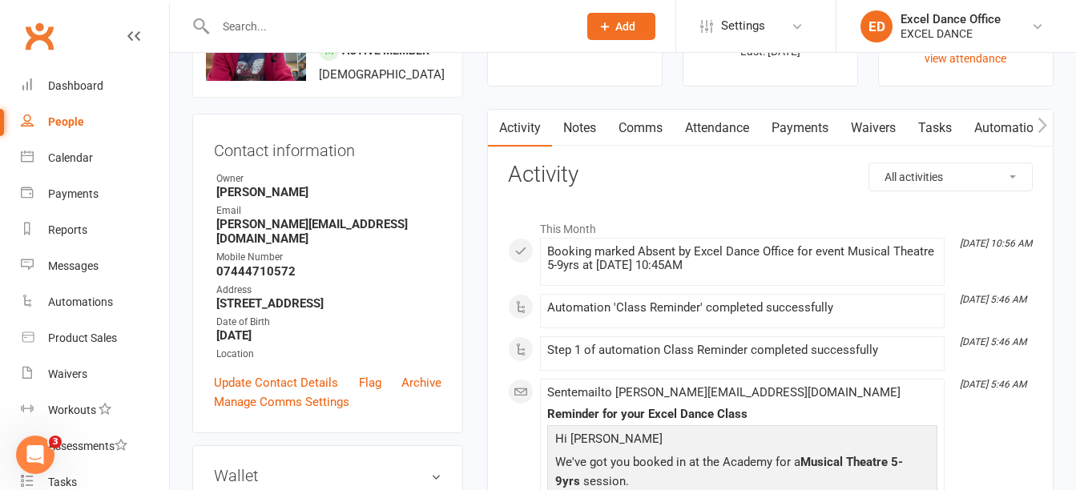
scroll to position [117, 0]
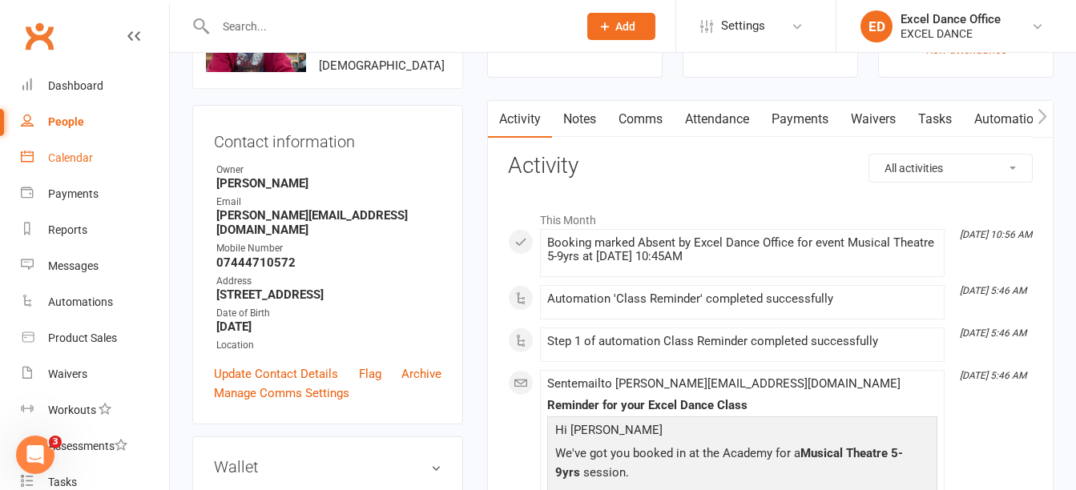
click at [80, 155] on div "Calendar" at bounding box center [70, 157] width 45 height 13
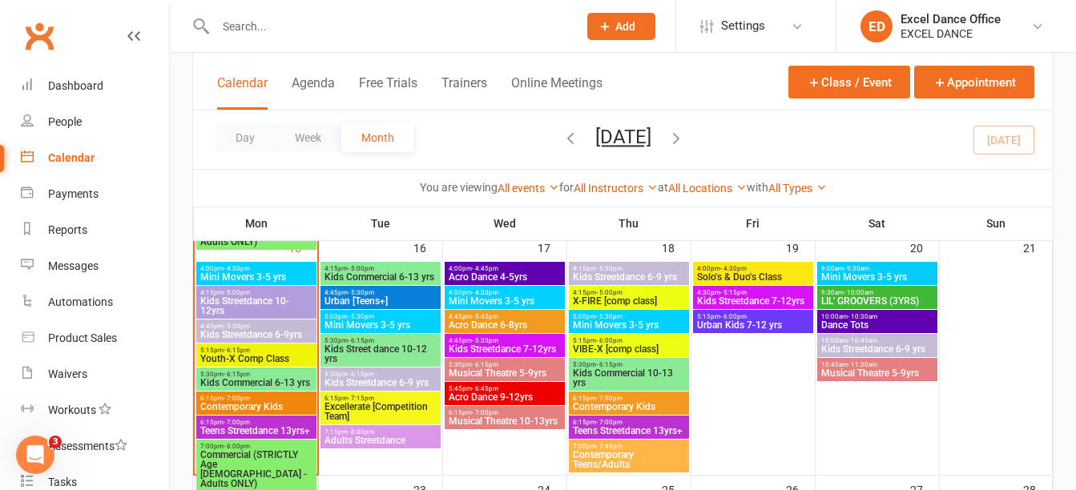
scroll to position [609, 0]
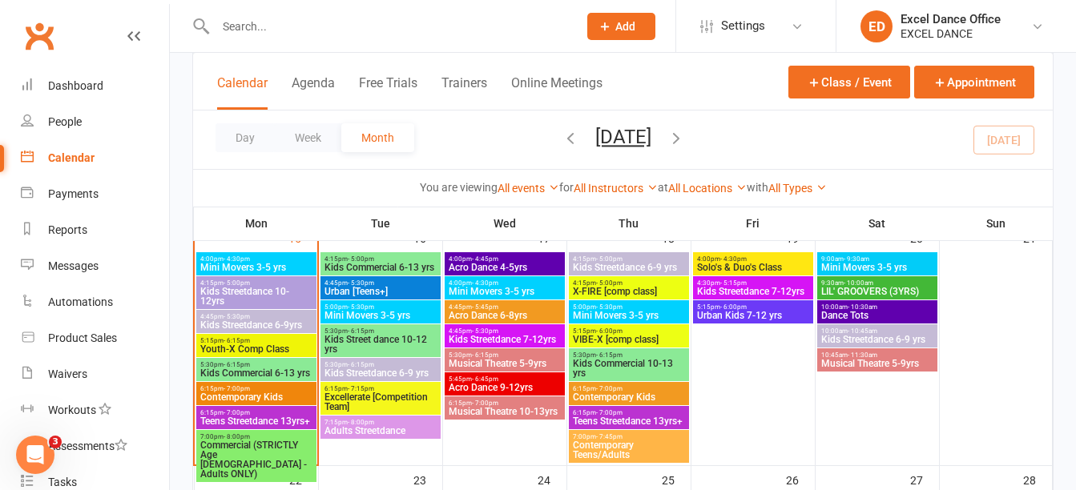
click at [522, 311] on span "Acro Dance 6-8yrs" at bounding box center [505, 316] width 114 height 10
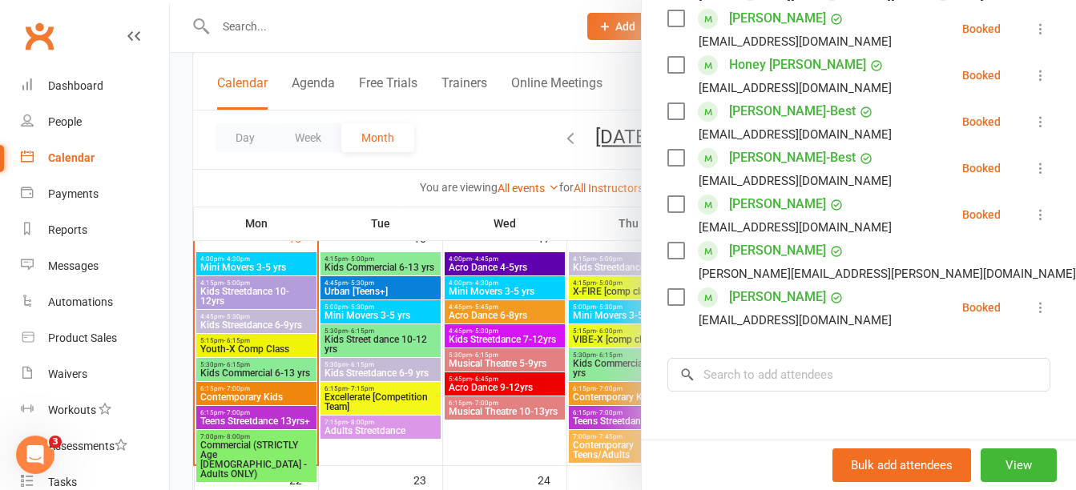
scroll to position [433, 0]
click at [627, 26] on div at bounding box center [623, 245] width 906 height 490
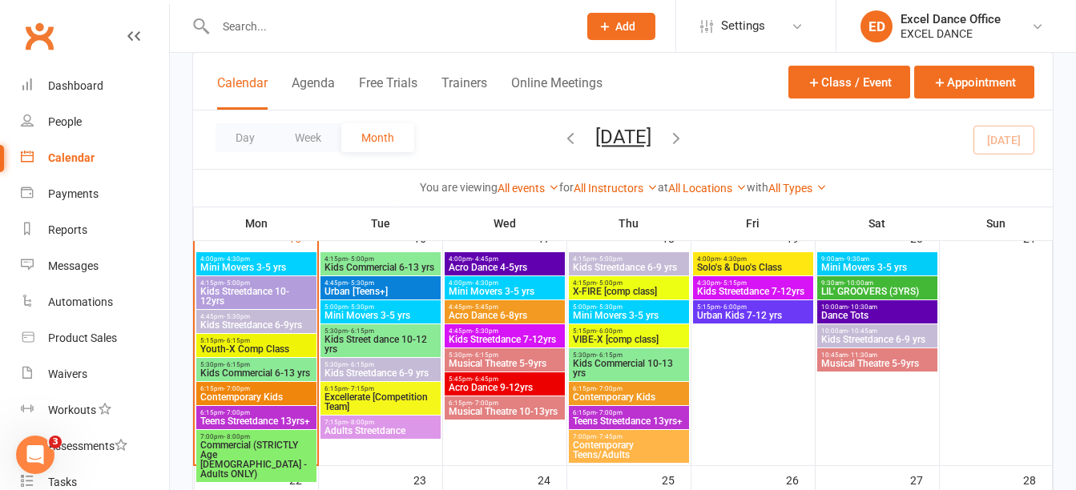
click at [611, 22] on icon at bounding box center [605, 26] width 14 height 14
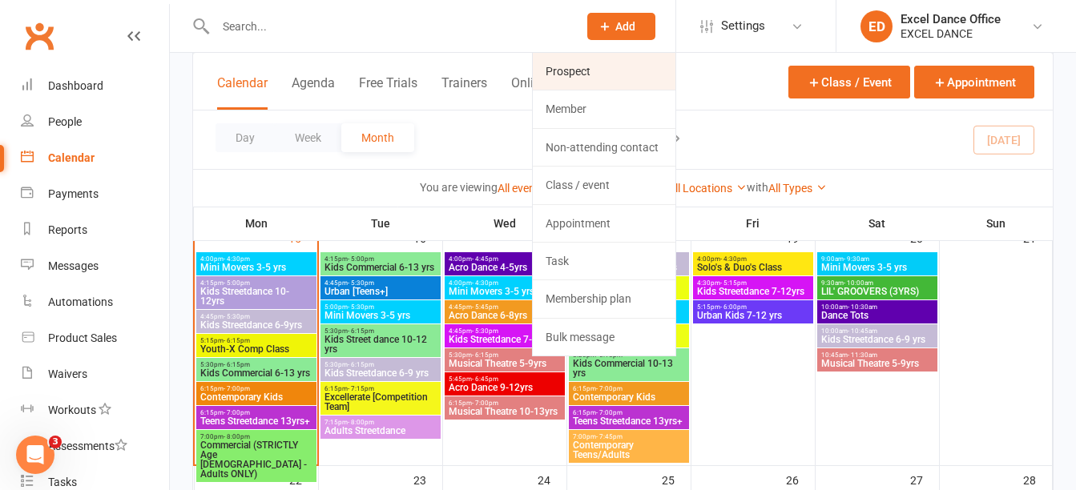
click at [600, 87] on link "Prospect" at bounding box center [604, 71] width 143 height 37
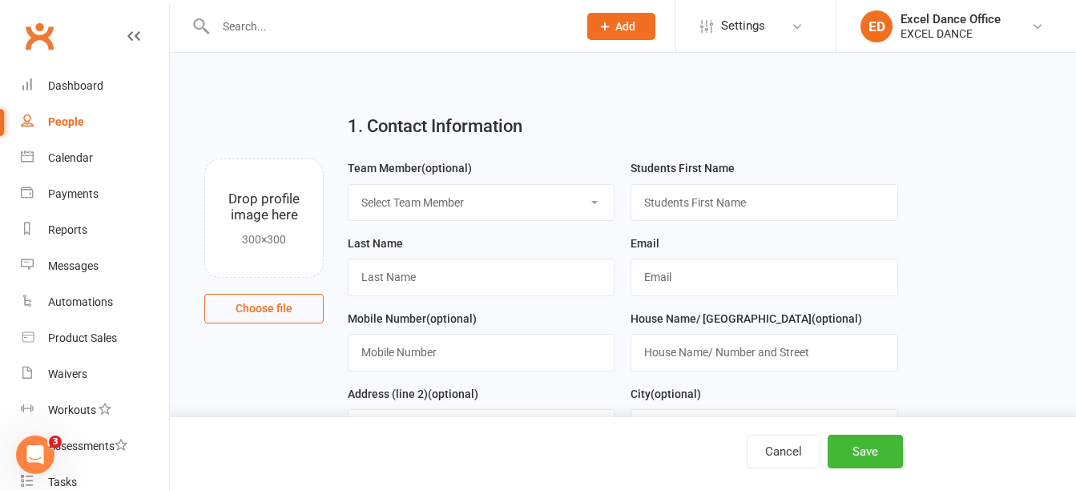
click at [572, 185] on select "Select Team Member Excel Dance Office [PERSON_NAME] Excel Dance [PERSON_NAME] […" at bounding box center [481, 202] width 265 height 35
select select "0"
click at [349, 185] on select "Select Team Member Excel Dance Office [PERSON_NAME] Excel Dance [PERSON_NAME] […" at bounding box center [481, 202] width 265 height 35
click at [694, 190] on input "text" at bounding box center [764, 202] width 267 height 37
type input "Nia"
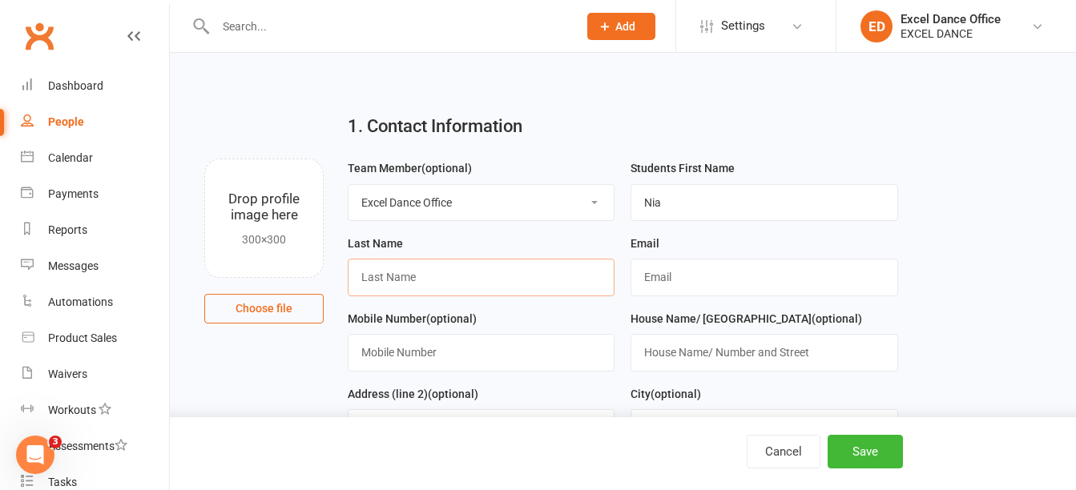
click at [453, 296] on input "text" at bounding box center [481, 277] width 267 height 37
type input "[PERSON_NAME]"
click at [706, 276] on input "text" at bounding box center [764, 277] width 267 height 37
click at [723, 274] on input "text" at bounding box center [764, 277] width 267 height 37
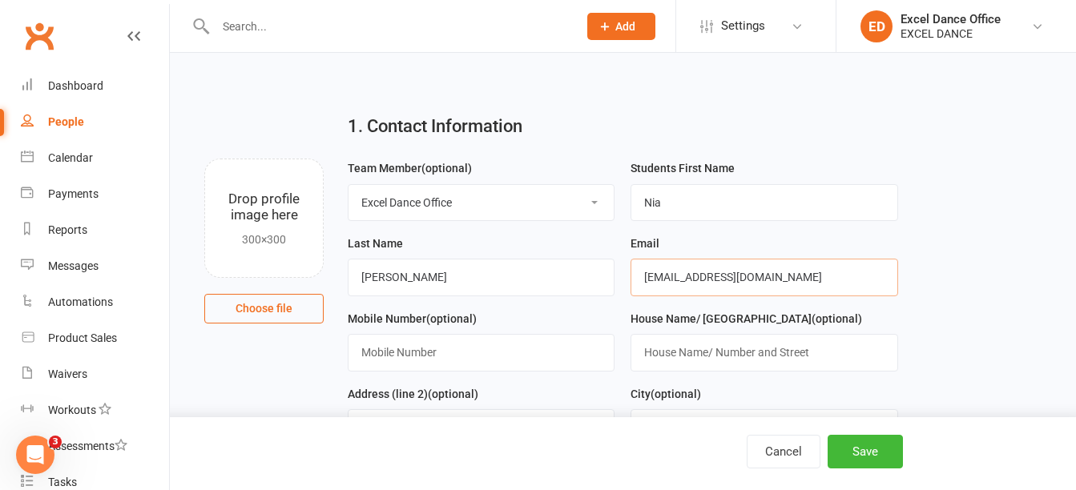
type input "[EMAIL_ADDRESS][DOMAIN_NAME]"
click at [590, 347] on input "text" at bounding box center [481, 352] width 267 height 37
paste input "[PHONE_NUMBER]"
type input "[PHONE_NUMBER]"
click at [881, 462] on button "Save" at bounding box center [865, 452] width 75 height 34
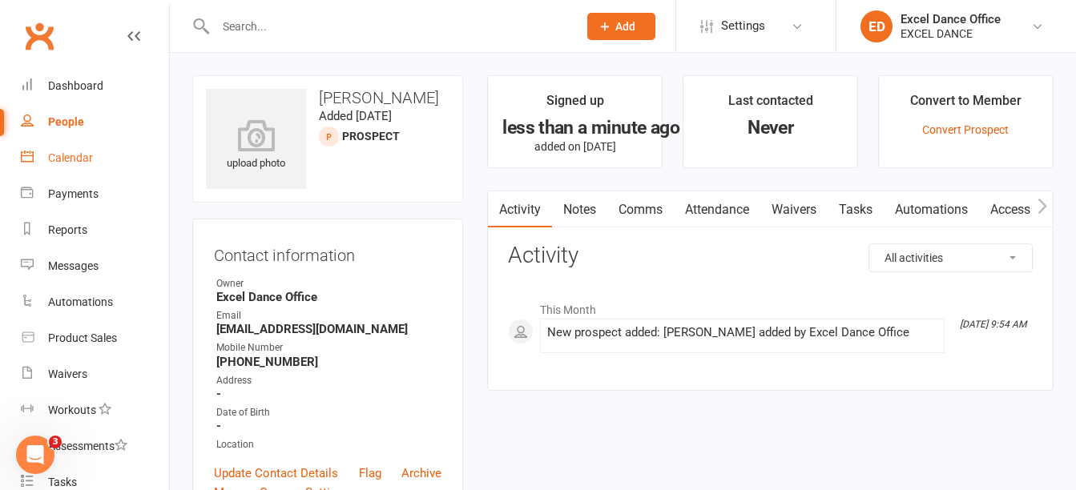
click at [73, 162] on div "Calendar" at bounding box center [70, 157] width 45 height 13
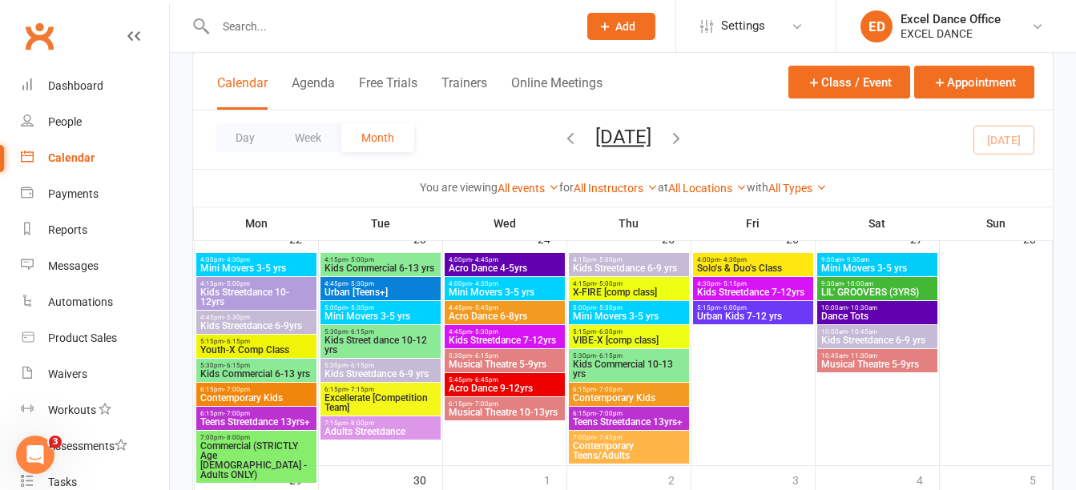
scroll to position [853, 0]
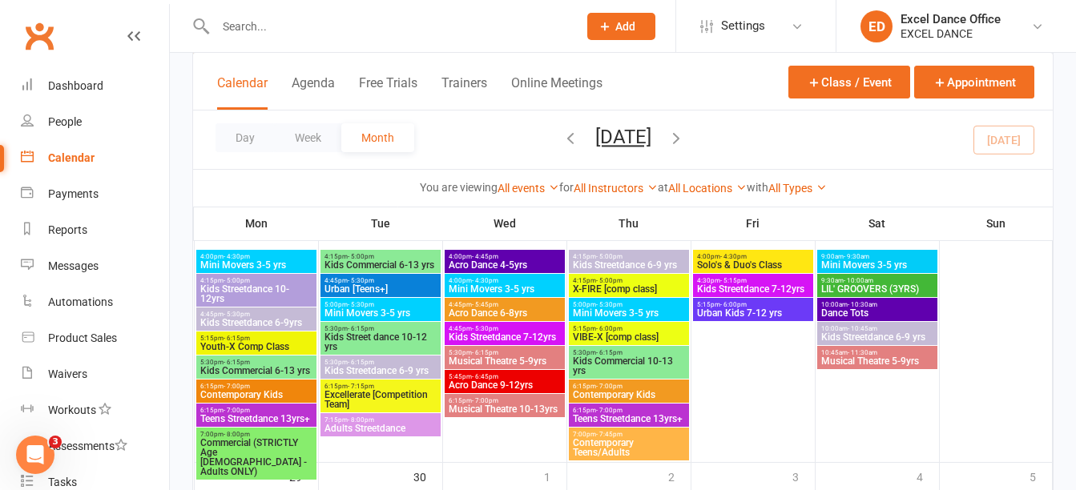
click at [506, 311] on span "Acro Dance 6-8yrs" at bounding box center [505, 313] width 114 height 10
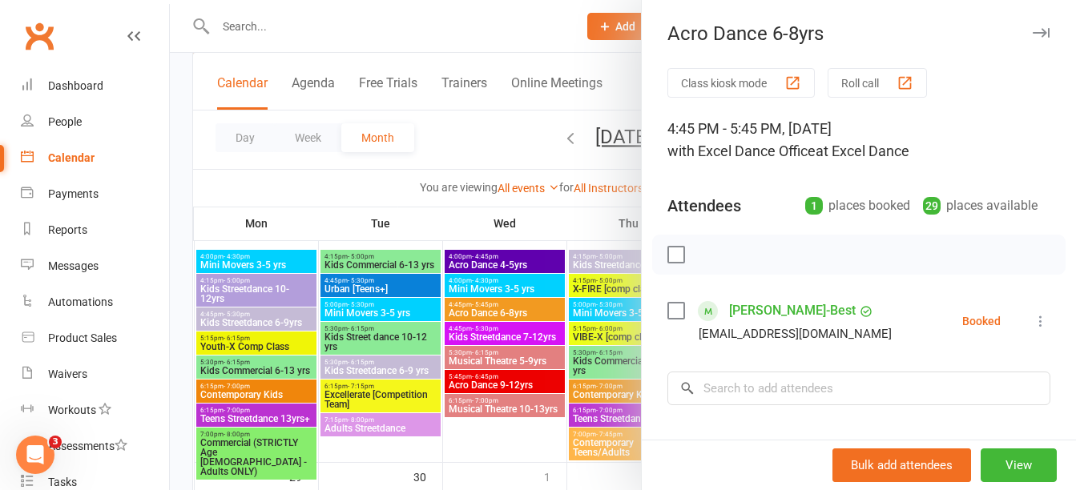
click at [544, 398] on div at bounding box center [623, 245] width 906 height 490
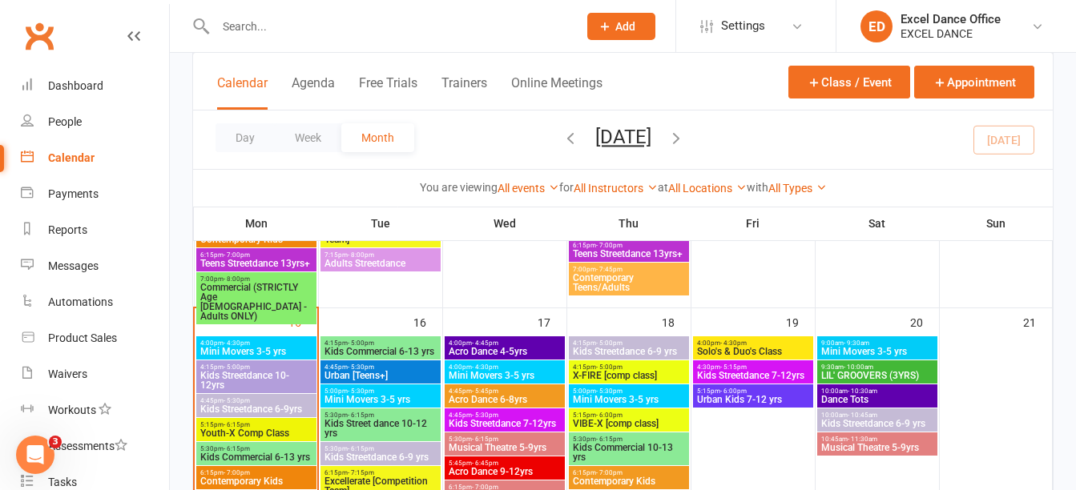
scroll to position [560, 0]
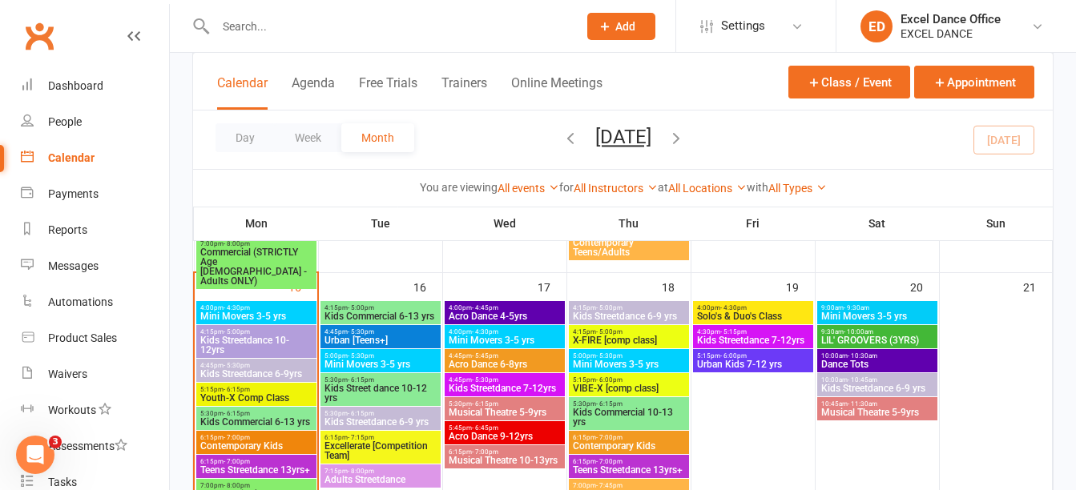
click at [540, 361] on span "Acro Dance 6-8yrs" at bounding box center [505, 365] width 114 height 10
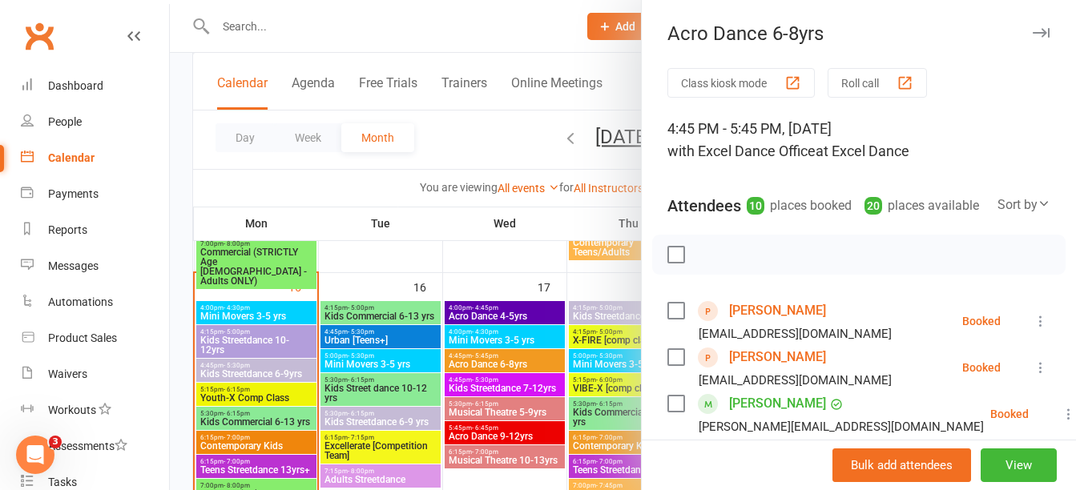
click at [527, 363] on div at bounding box center [623, 245] width 906 height 490
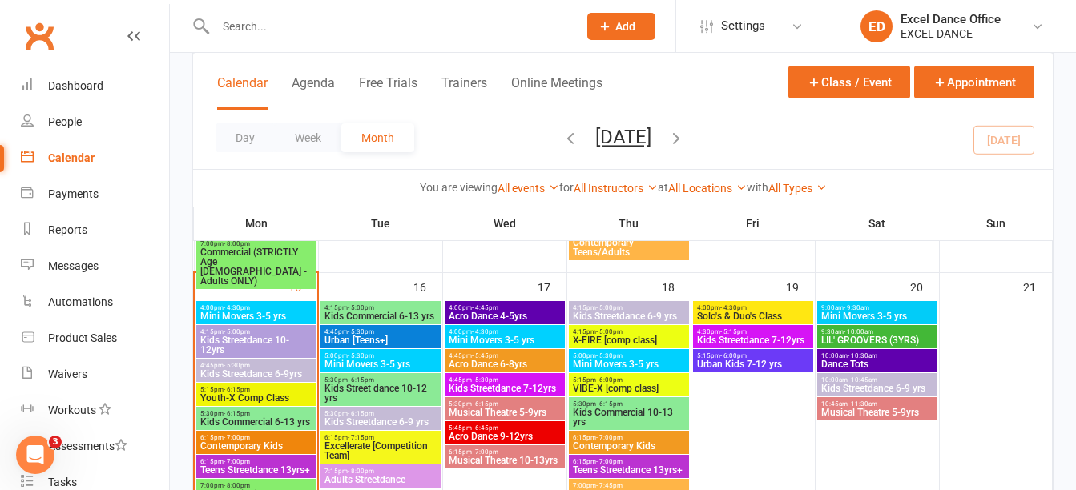
click at [549, 387] on span "Kids Streetdance 7-12yrs" at bounding box center [505, 389] width 114 height 10
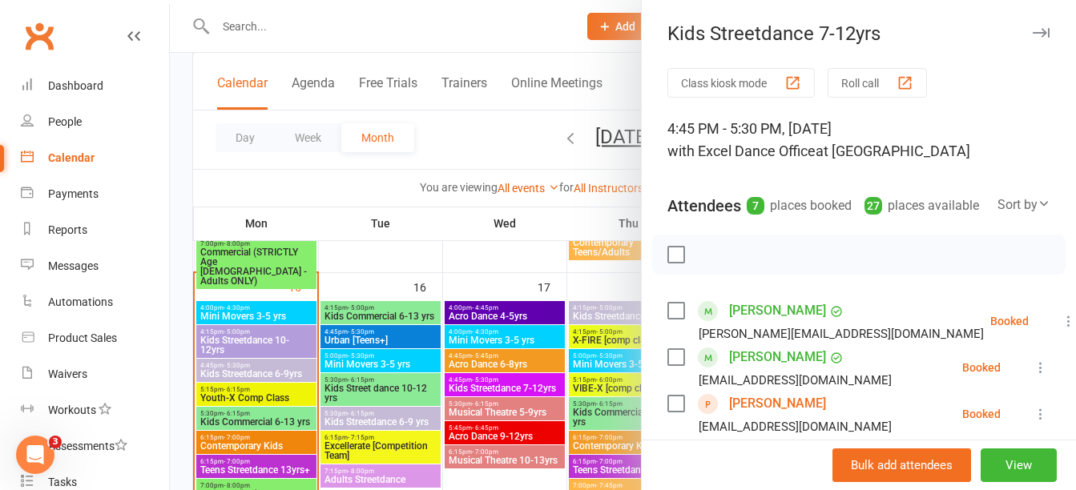
click at [496, 391] on div at bounding box center [623, 245] width 906 height 490
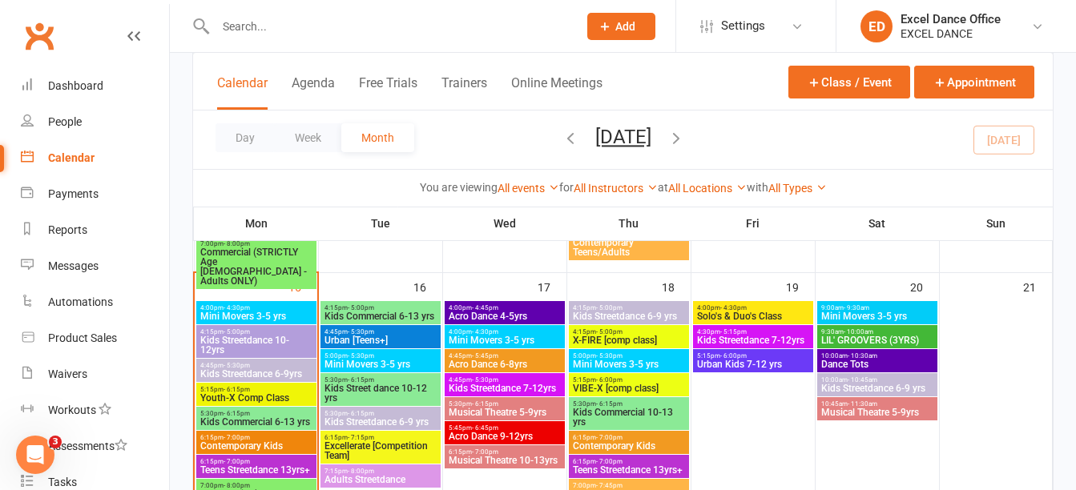
click at [526, 354] on span "4:45pm - 5:45pm" at bounding box center [505, 356] width 114 height 7
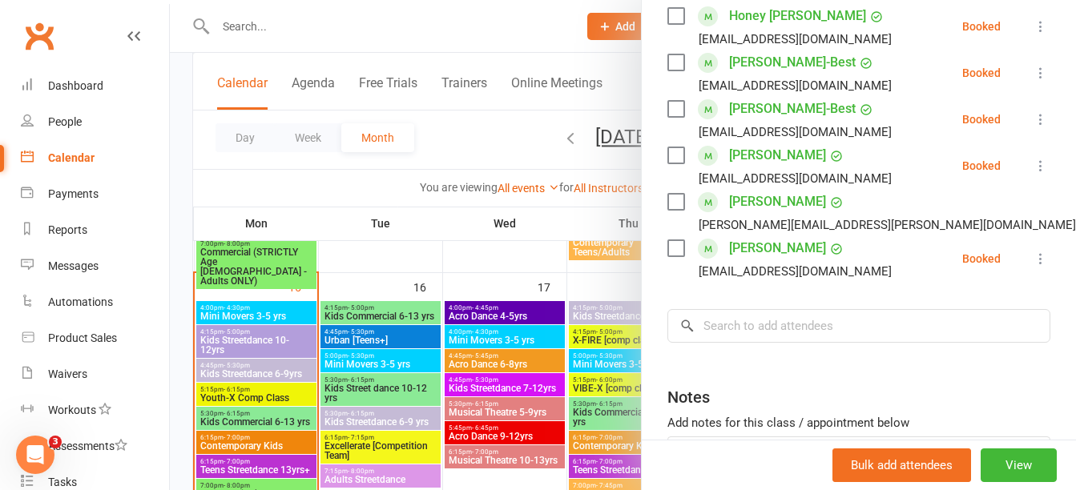
scroll to position [487, 0]
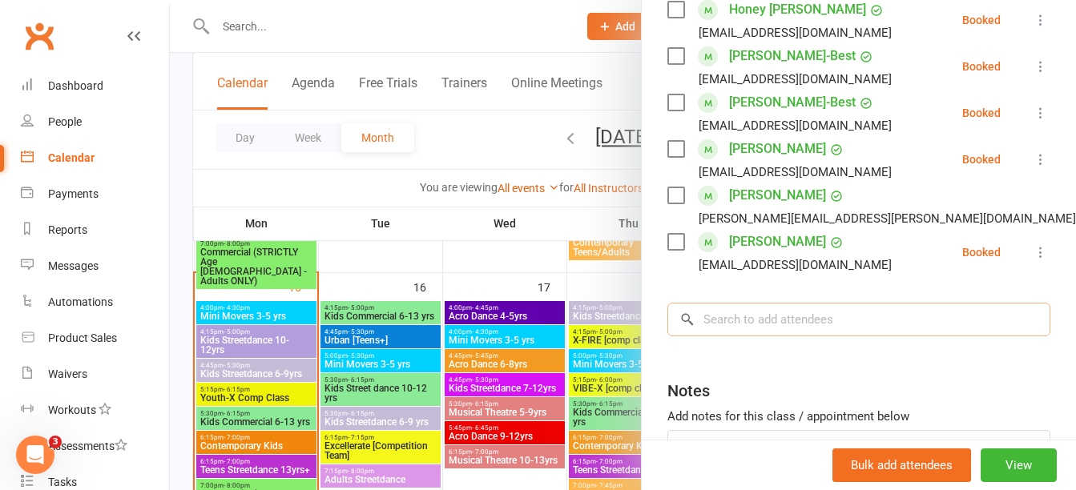
click at [886, 337] on input "search" at bounding box center [858, 320] width 383 height 34
type input "m"
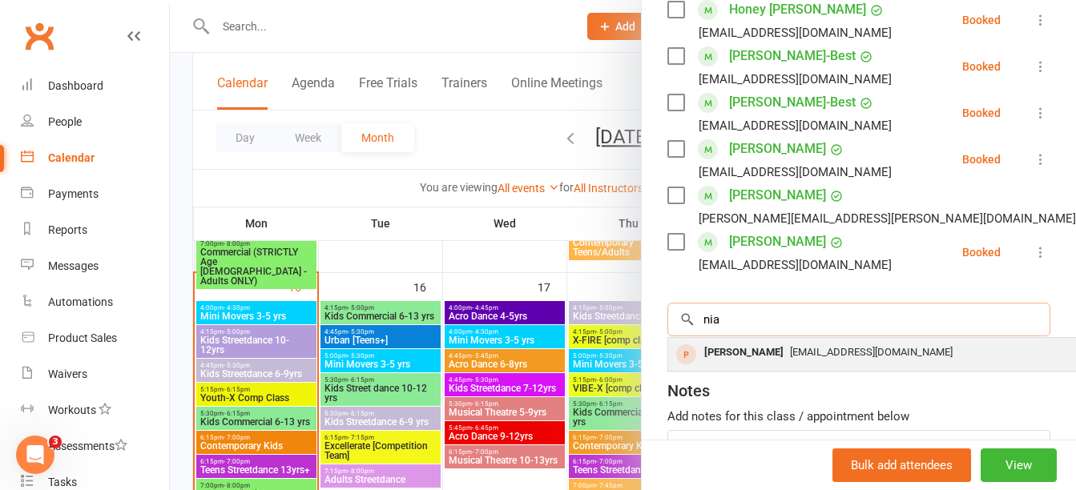
type input "nia"
click at [869, 358] on span "[EMAIL_ADDRESS][DOMAIN_NAME]" at bounding box center [871, 352] width 163 height 12
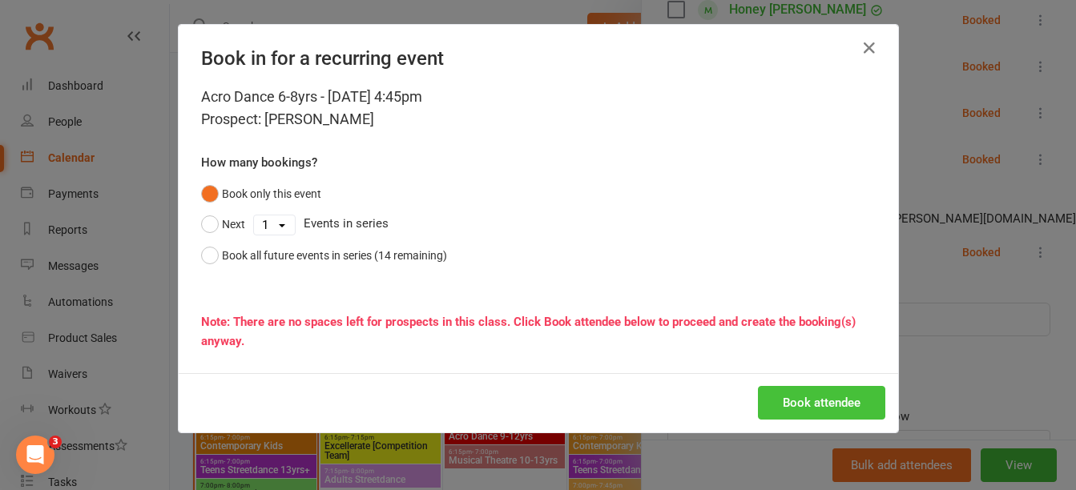
click at [826, 389] on button "Book attendee" at bounding box center [821, 403] width 127 height 34
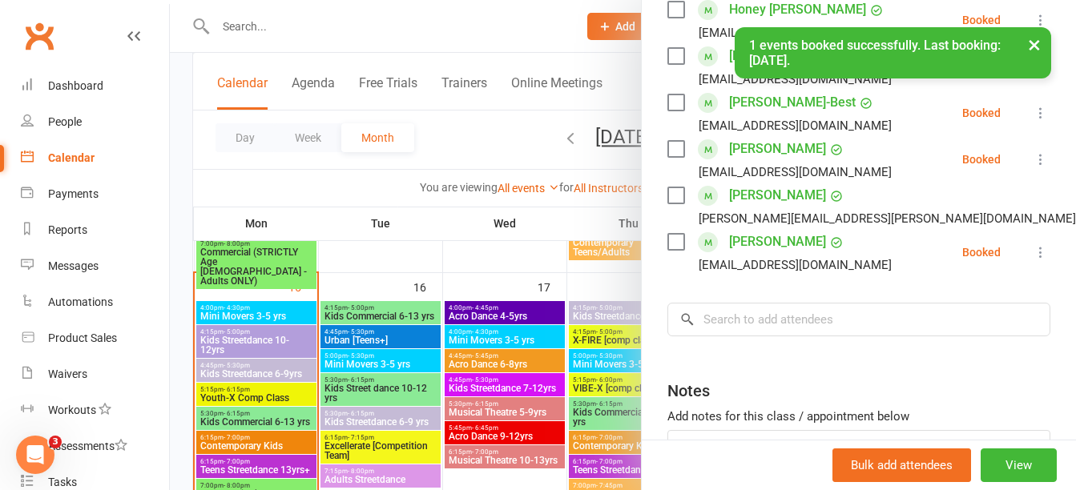
scroll to position [534, 0]
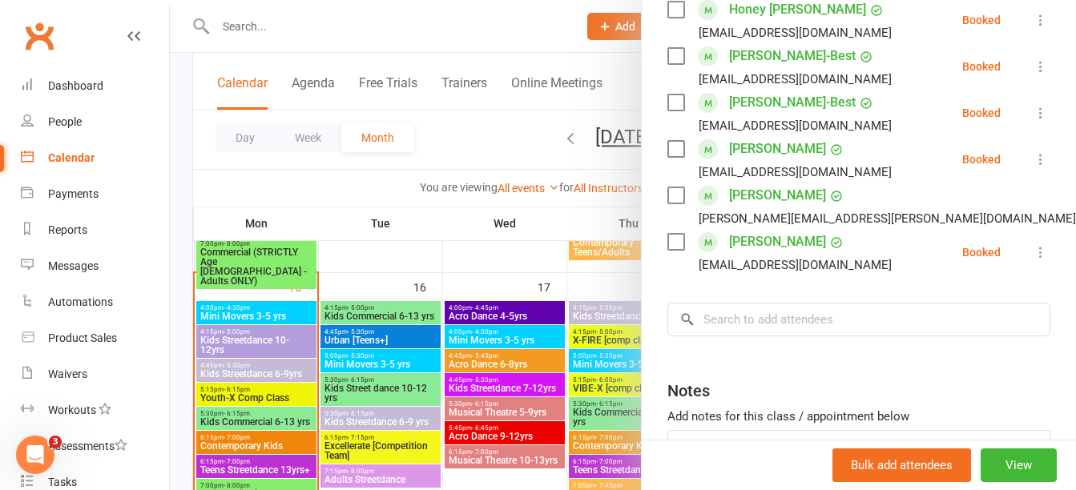
click at [275, 35] on div at bounding box center [623, 245] width 906 height 490
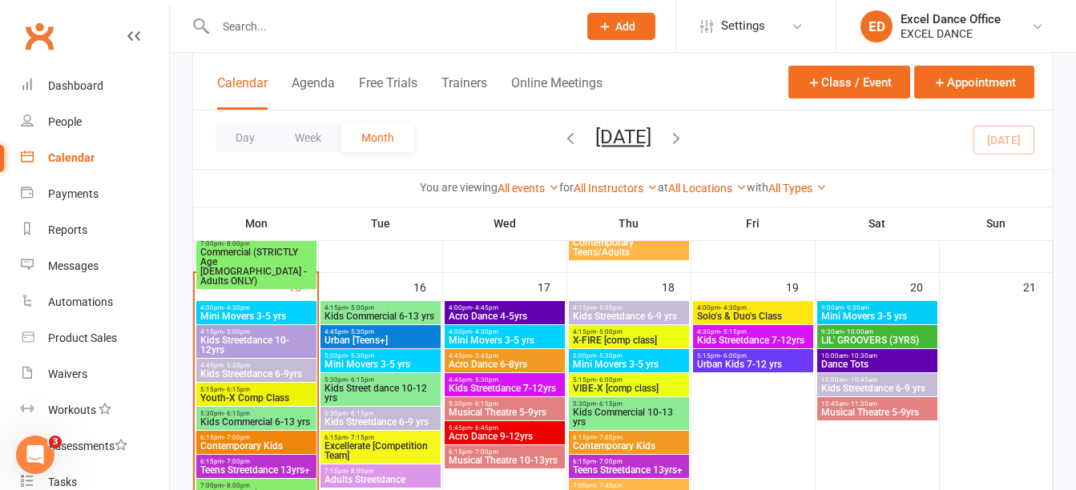
click at [275, 35] on input "text" at bounding box center [389, 26] width 356 height 22
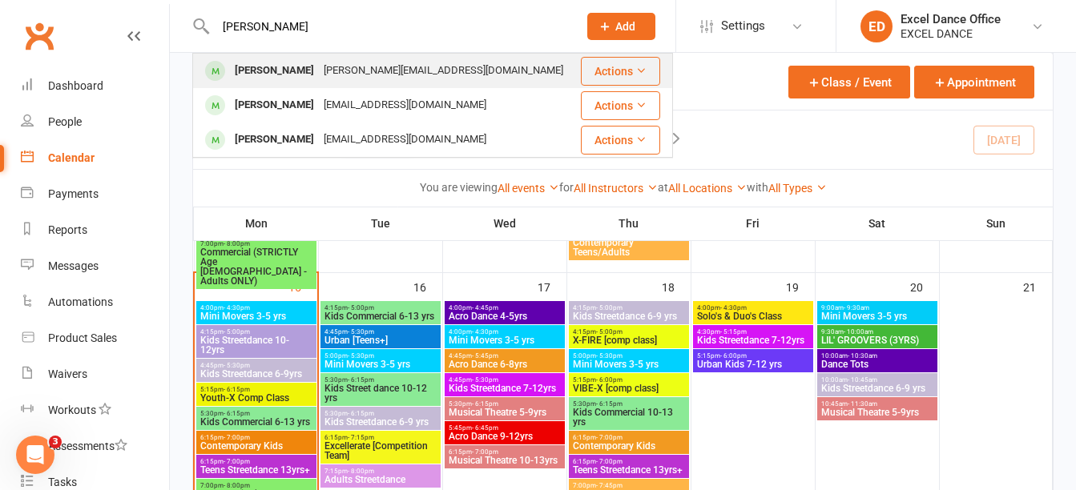
type input "[PERSON_NAME]"
click at [319, 74] on div "[PERSON_NAME]" at bounding box center [274, 70] width 89 height 23
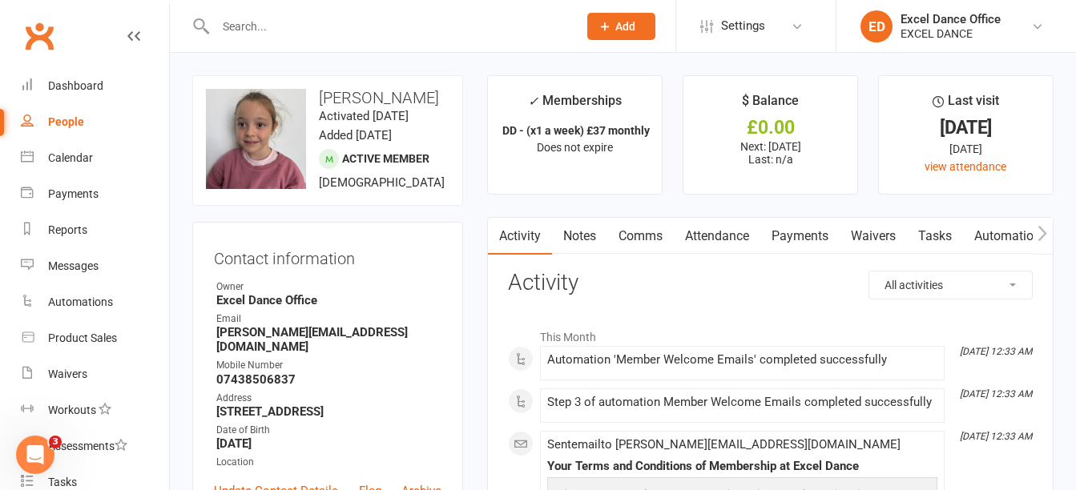
drag, startPoint x: 423, startPoint y: 115, endPoint x: 328, endPoint y: 94, distance: 97.6
click at [328, 94] on h3 "[PERSON_NAME]" at bounding box center [328, 98] width 244 height 18
click at [415, 107] on h3 "[PERSON_NAME]" at bounding box center [328, 98] width 244 height 18
drag, startPoint x: 420, startPoint y: 116, endPoint x: 316, endPoint y: 97, distance: 105.9
click at [316, 97] on h3 "[PERSON_NAME]" at bounding box center [328, 98] width 244 height 18
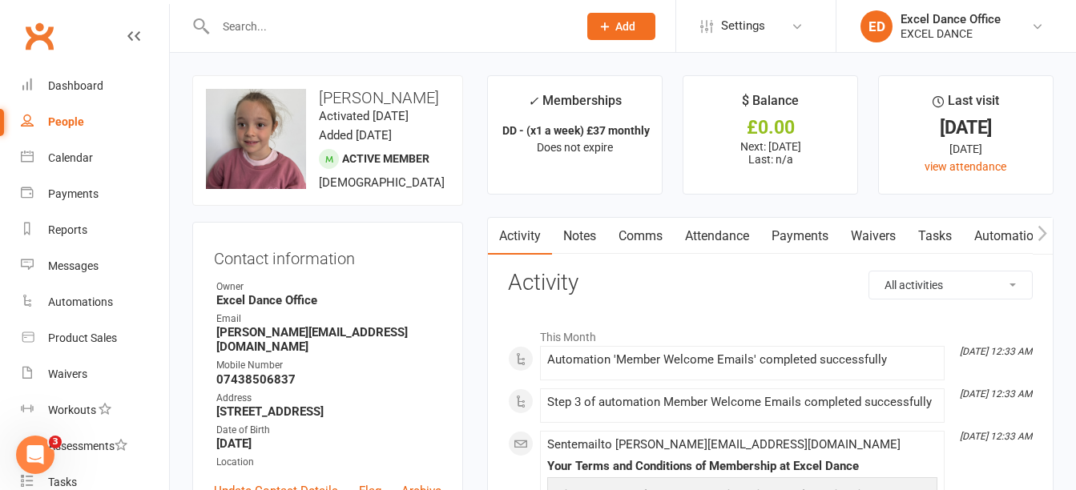
copy h3 "[PERSON_NAME]"
